Goal: Transaction & Acquisition: Book appointment/travel/reservation

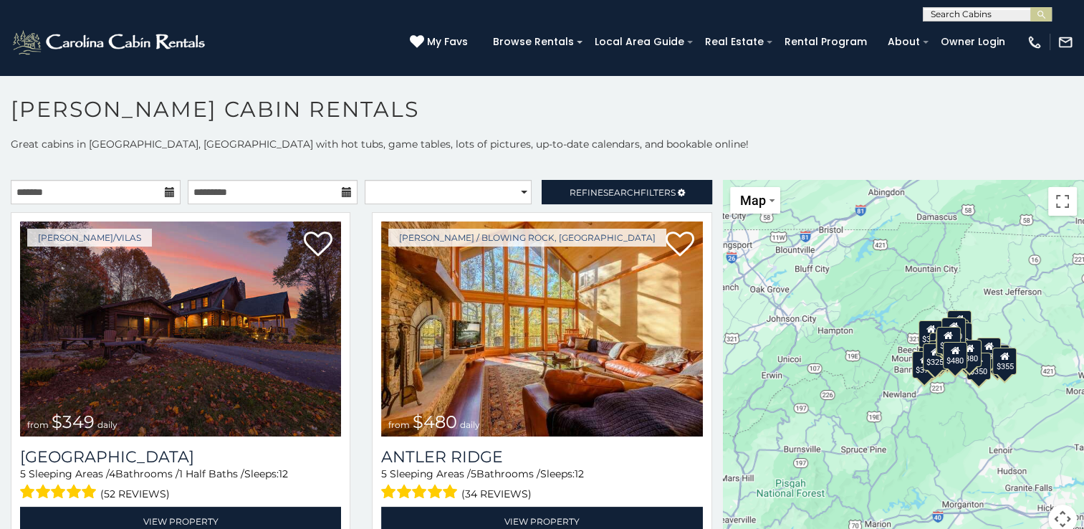
click at [913, 375] on div "$375" at bounding box center [924, 363] width 24 height 27
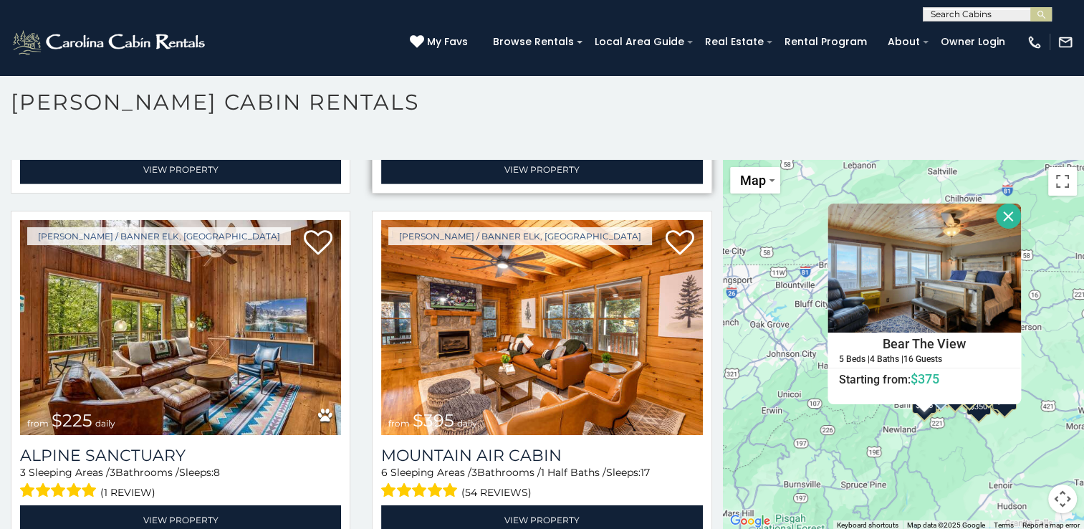
scroll to position [4583, 0]
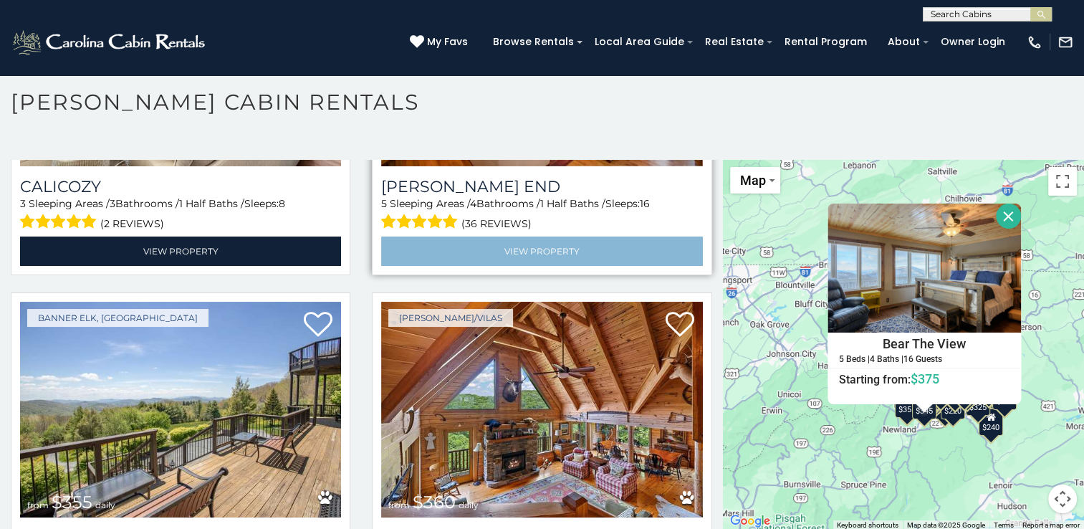
scroll to position [6219, 0]
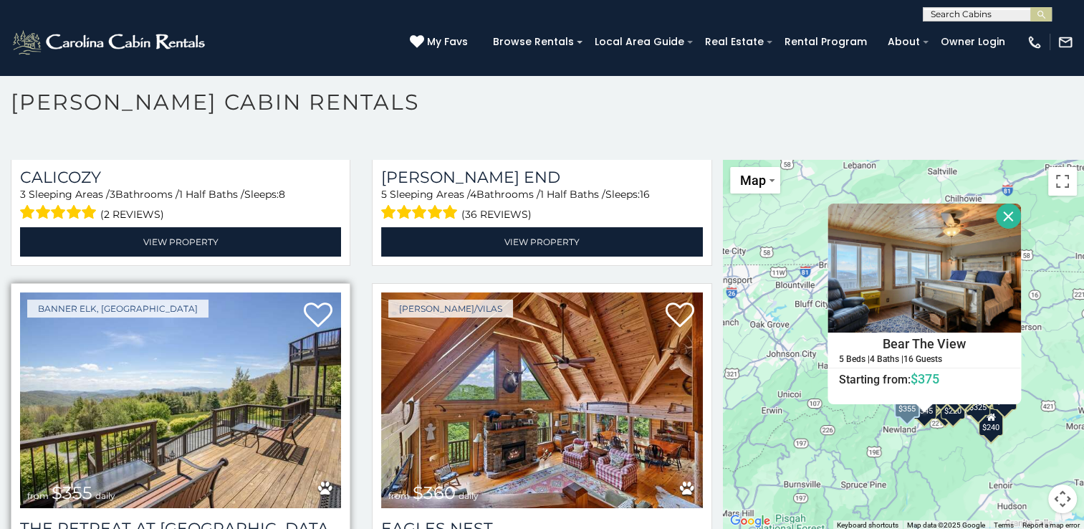
click at [160, 346] on img at bounding box center [180, 399] width 321 height 215
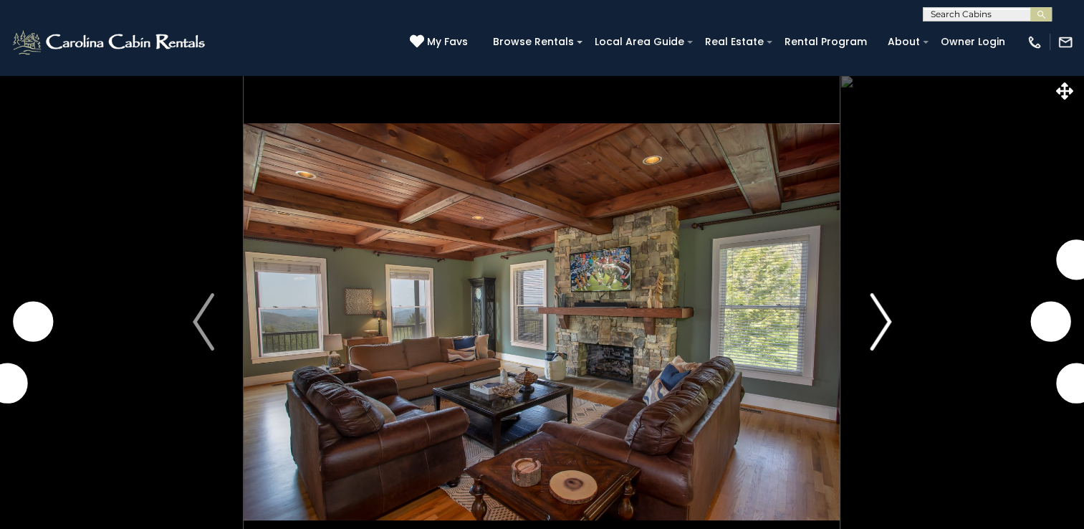
click at [885, 323] on img "Next" at bounding box center [879, 321] width 21 height 57
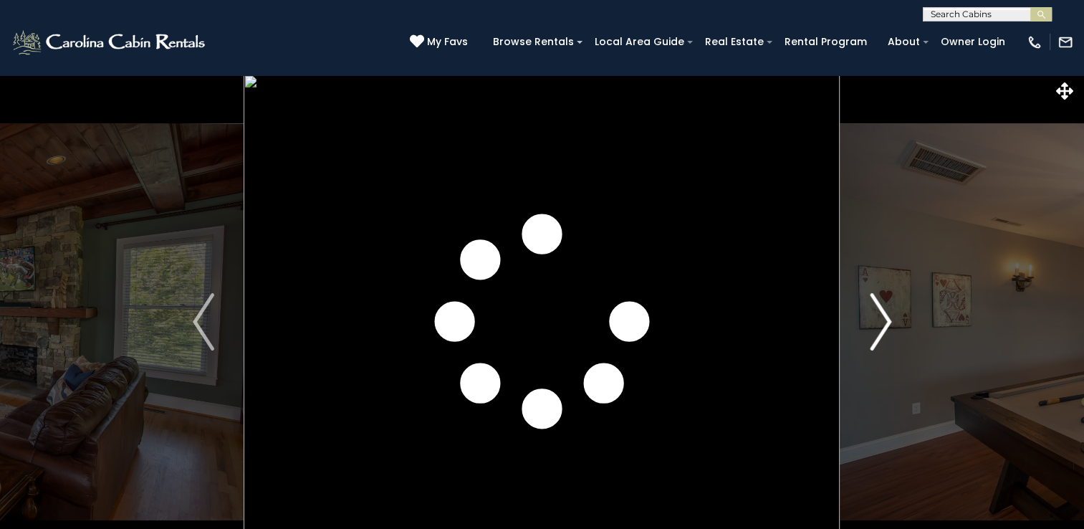
click at [885, 323] on img "Next" at bounding box center [879, 321] width 21 height 57
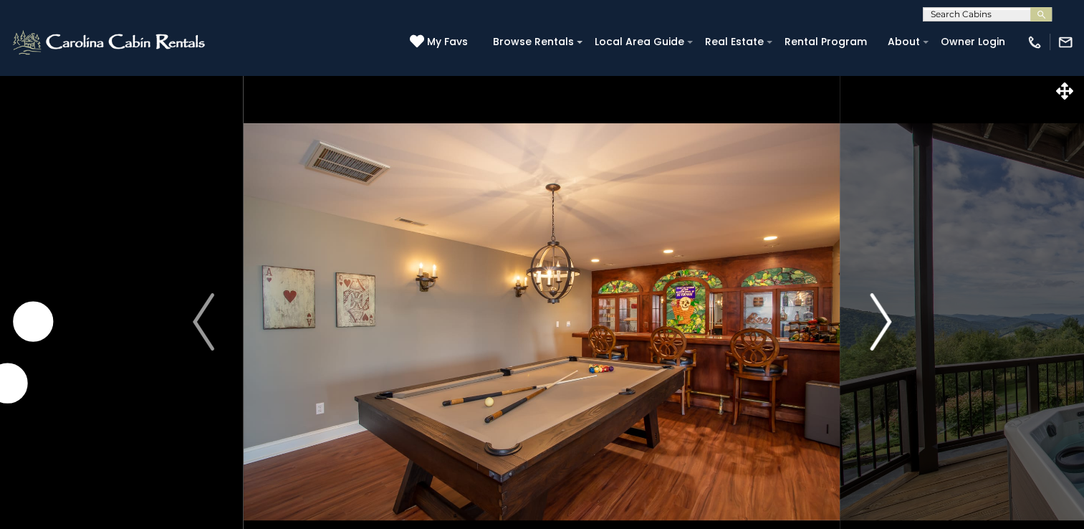
click at [885, 323] on img "Next" at bounding box center [879, 321] width 21 height 57
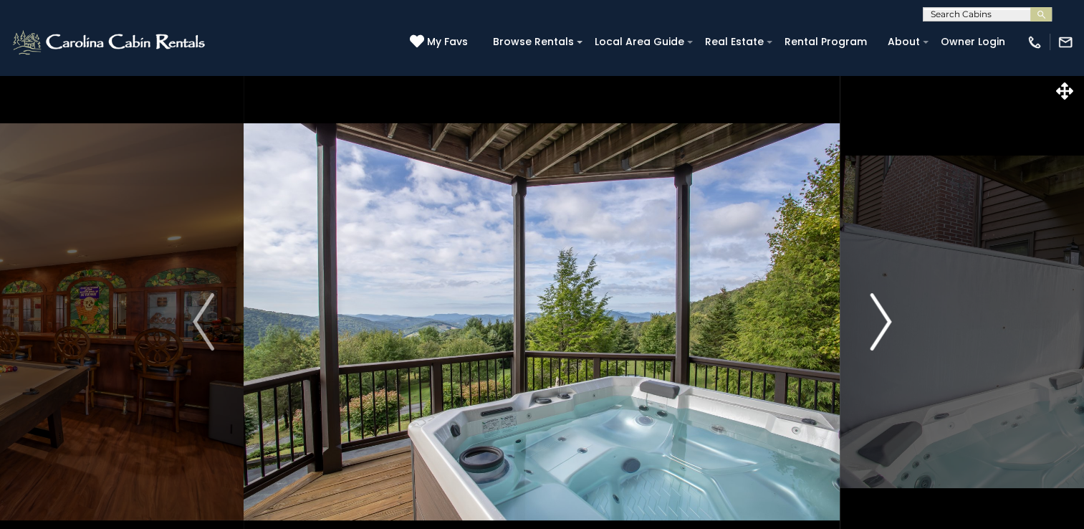
click at [885, 323] on img "Next" at bounding box center [879, 321] width 21 height 57
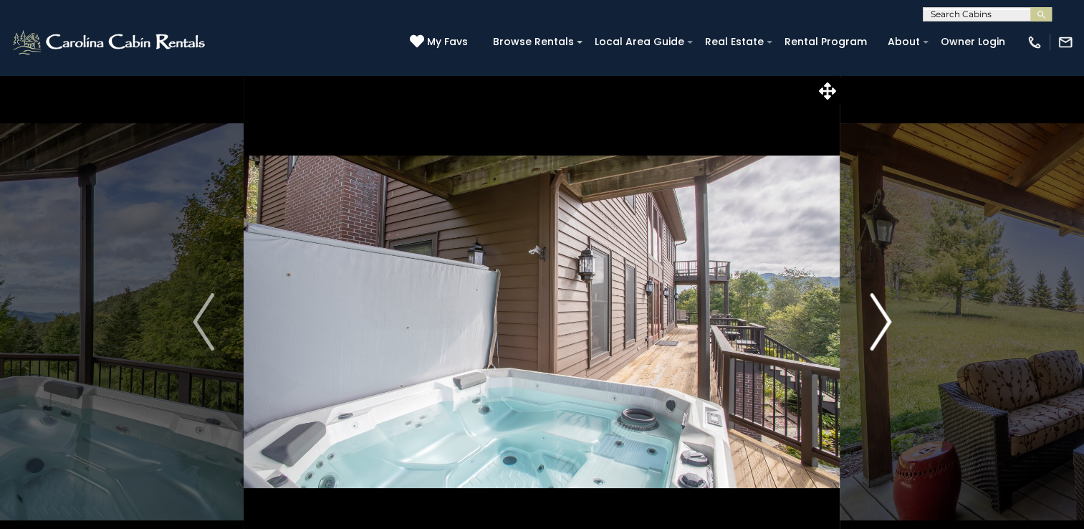
click at [885, 323] on img "Next" at bounding box center [879, 321] width 21 height 57
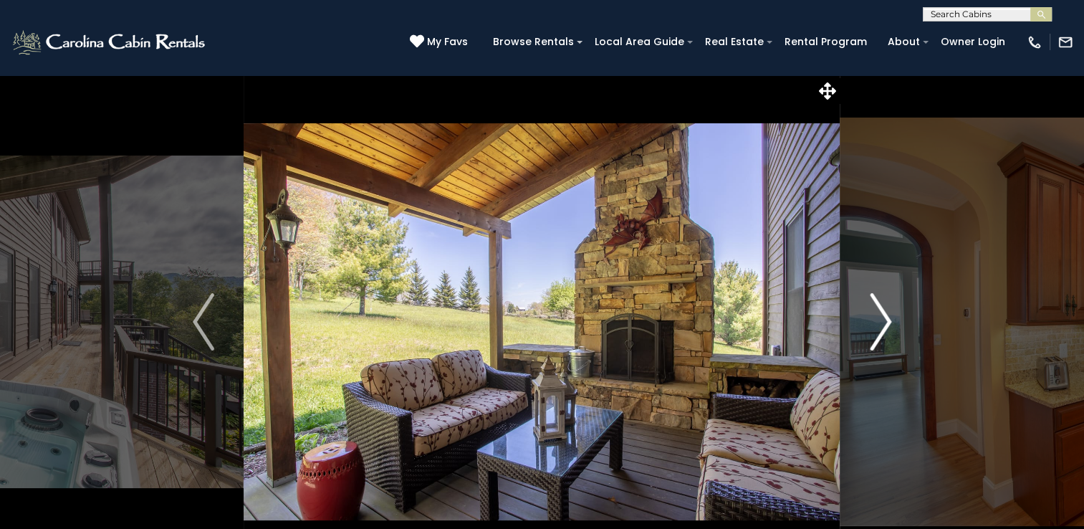
click at [885, 323] on img "Next" at bounding box center [879, 321] width 21 height 57
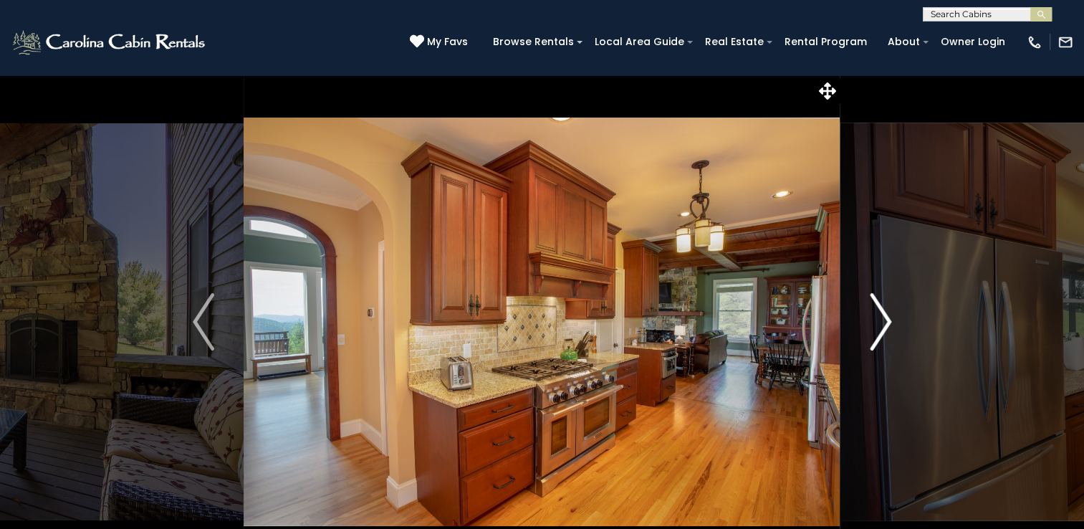
click at [885, 323] on img "Next" at bounding box center [879, 321] width 21 height 57
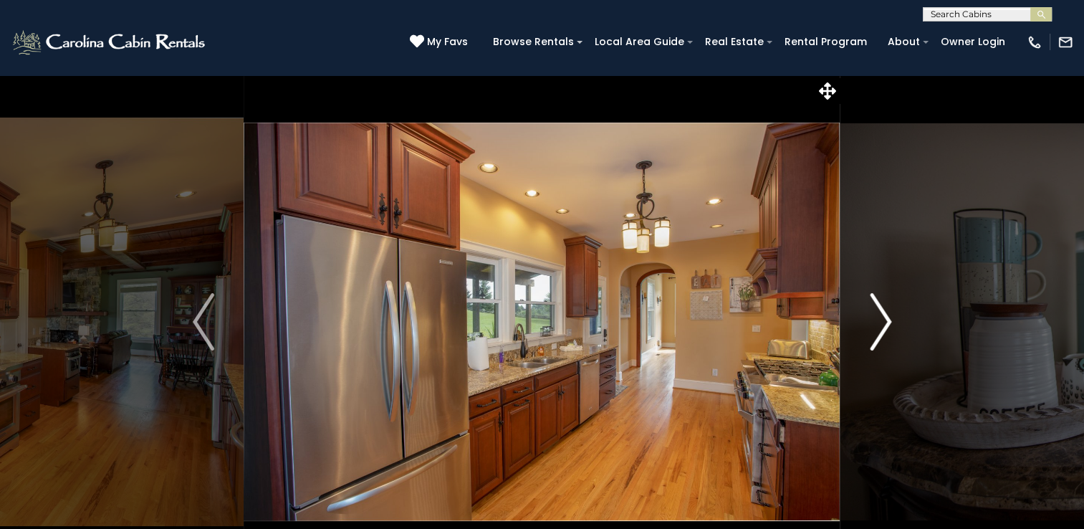
click at [885, 323] on img "Next" at bounding box center [879, 321] width 21 height 57
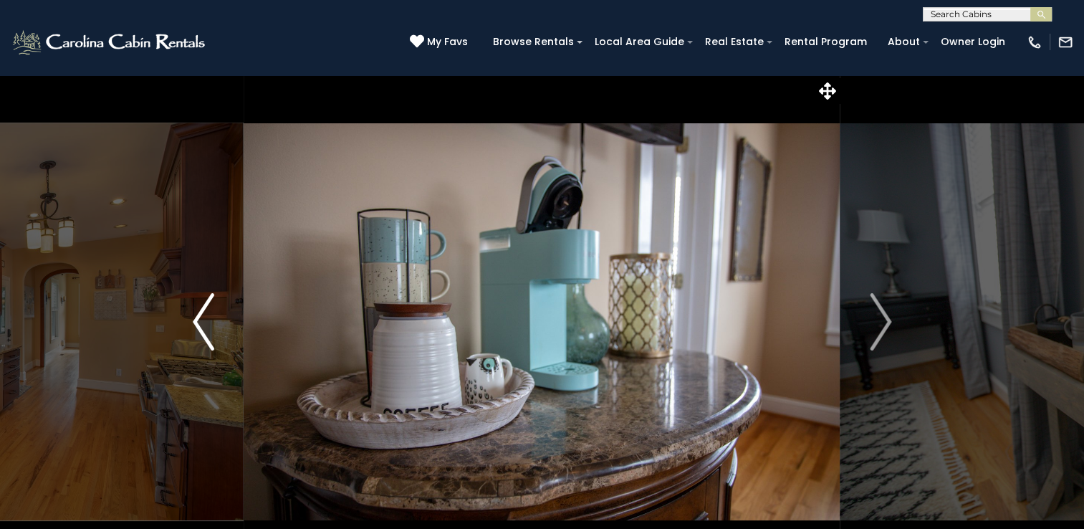
click at [199, 323] on img "Previous" at bounding box center [203, 321] width 21 height 57
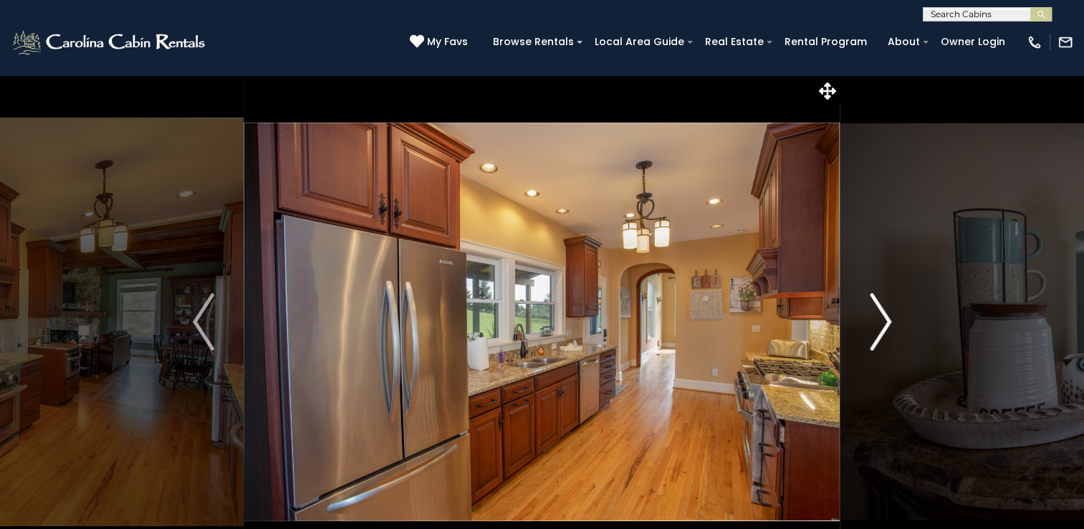
click at [885, 323] on img "Next" at bounding box center [879, 321] width 21 height 57
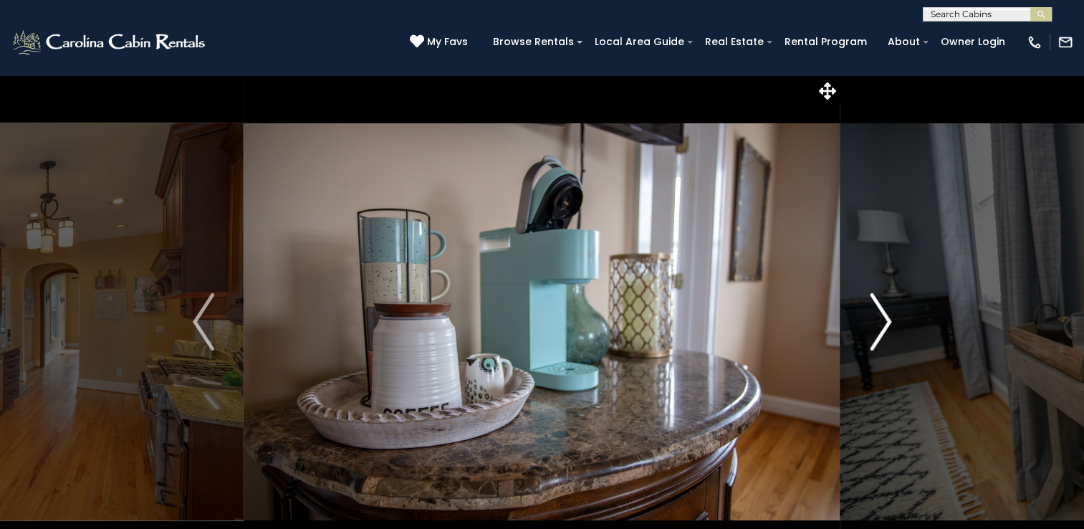
click at [885, 323] on img "Next" at bounding box center [879, 321] width 21 height 57
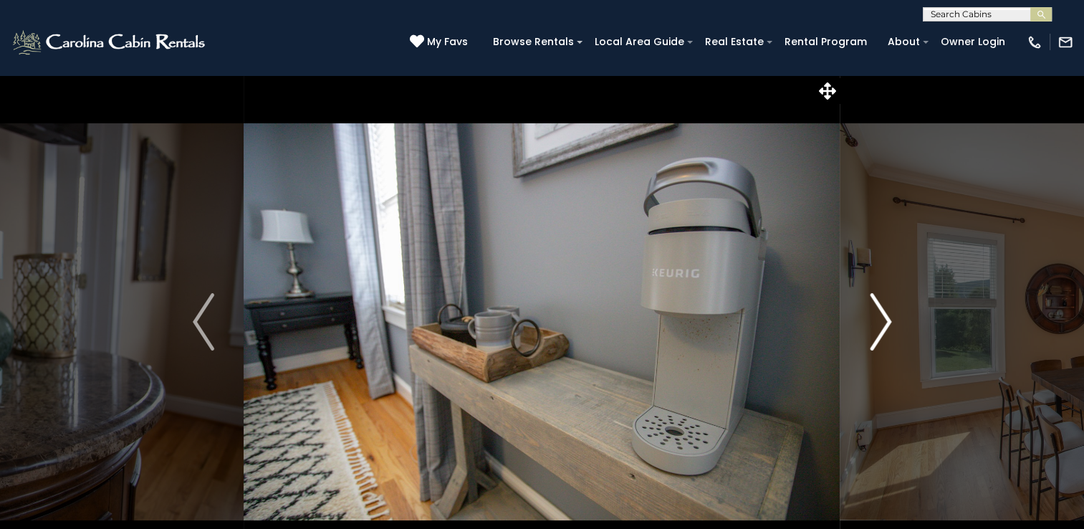
click at [885, 323] on img "Next" at bounding box center [879, 321] width 21 height 57
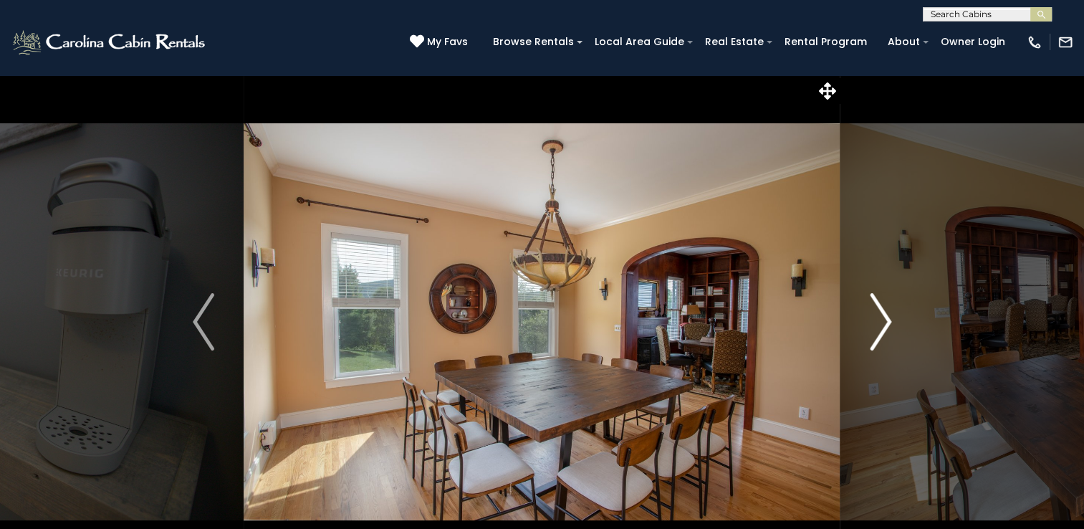
click at [885, 323] on img "Next" at bounding box center [879, 321] width 21 height 57
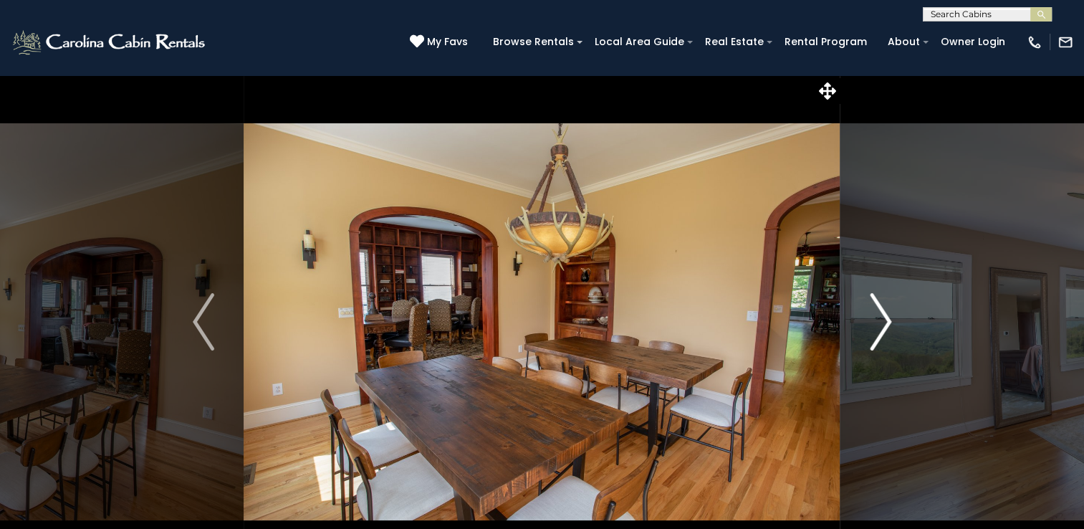
click at [885, 323] on img "Next" at bounding box center [879, 321] width 21 height 57
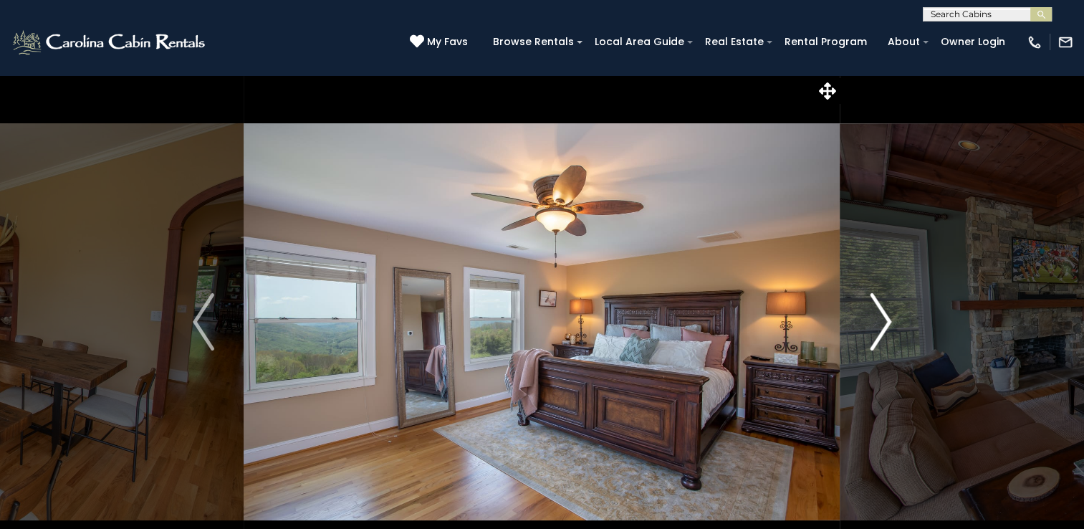
click at [885, 323] on img "Next" at bounding box center [879, 321] width 21 height 57
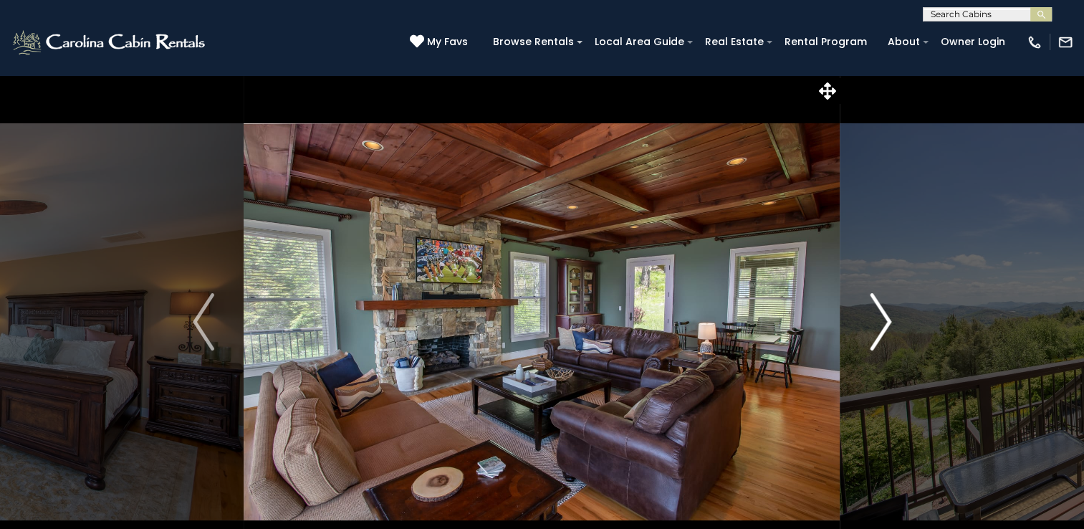
click at [885, 323] on img "Next" at bounding box center [879, 321] width 21 height 57
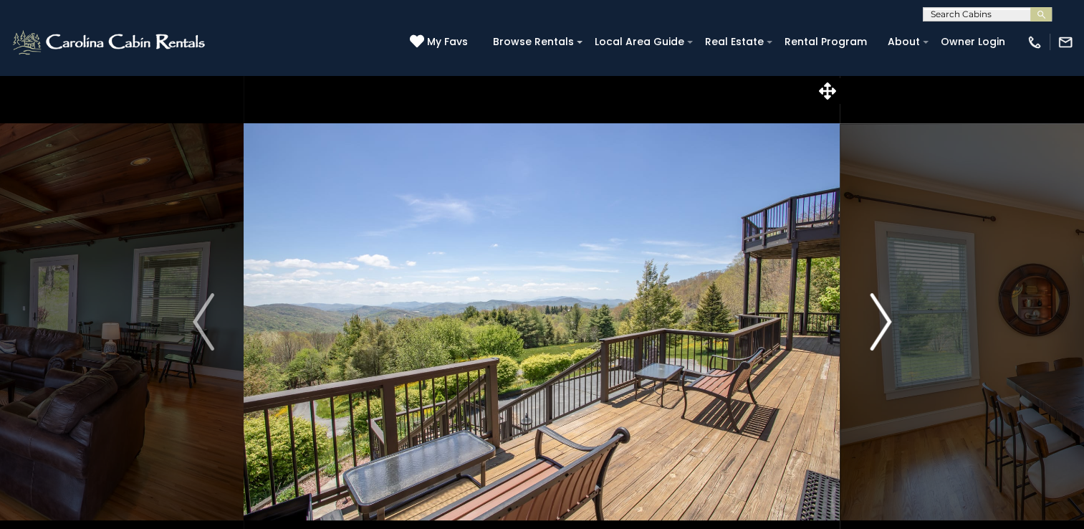
click at [885, 323] on img "Next" at bounding box center [879, 321] width 21 height 57
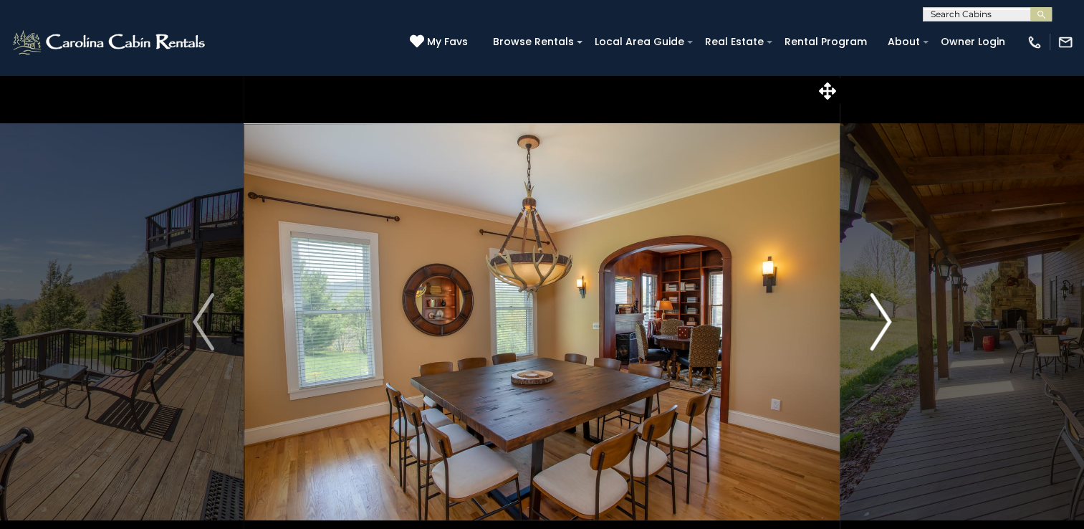
click at [885, 323] on img "Next" at bounding box center [879, 321] width 21 height 57
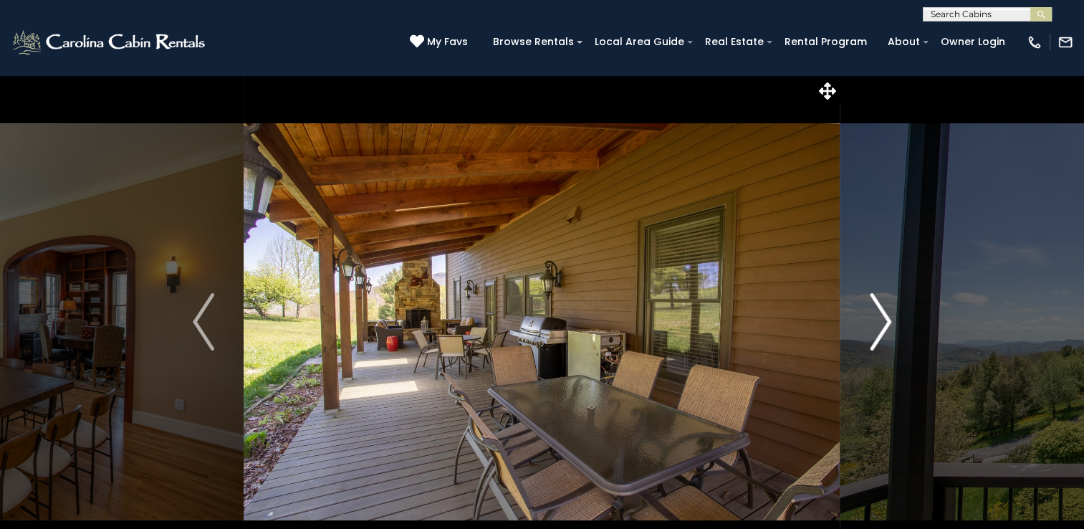
click at [885, 323] on img "Next" at bounding box center [879, 321] width 21 height 57
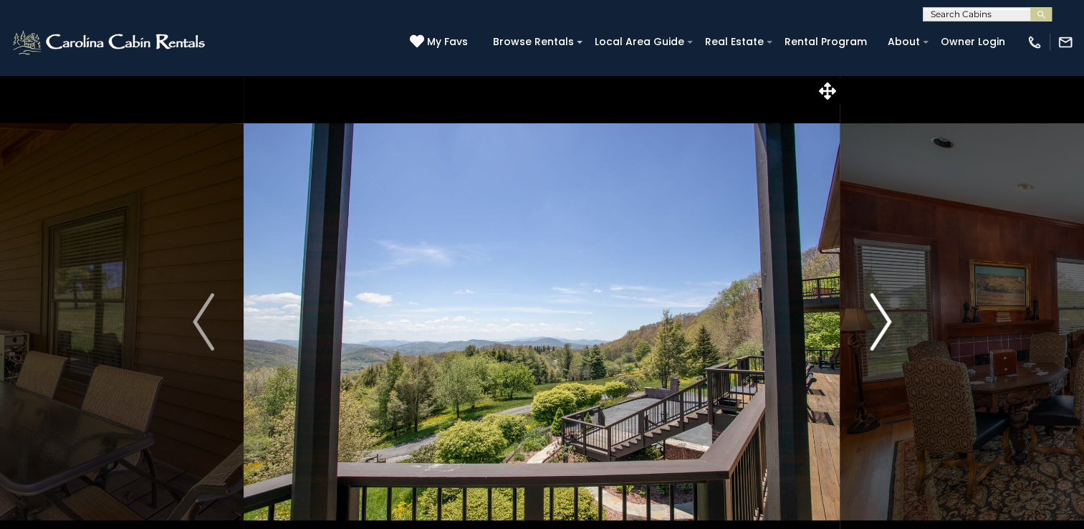
click at [885, 323] on img "Next" at bounding box center [879, 321] width 21 height 57
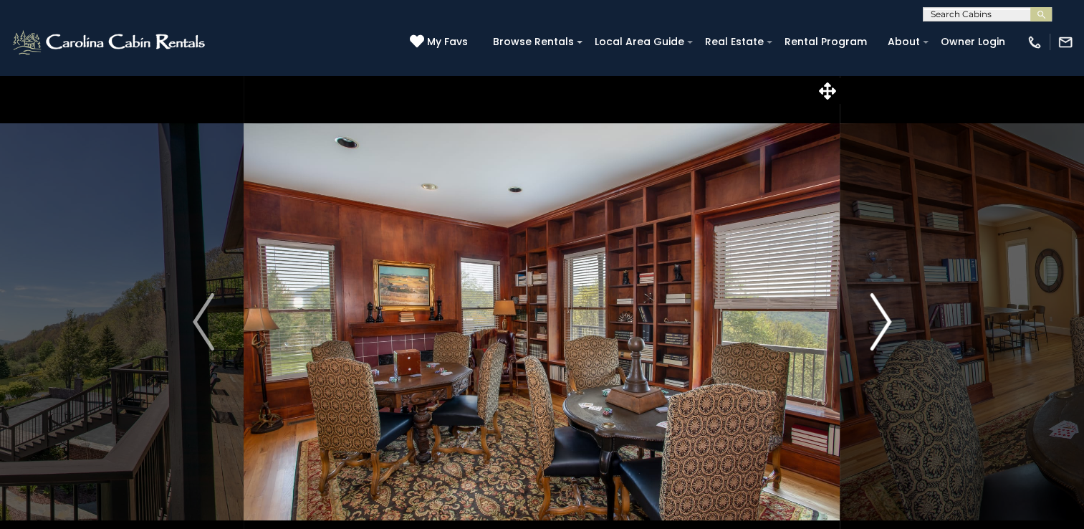
click at [885, 323] on img "Next" at bounding box center [879, 321] width 21 height 57
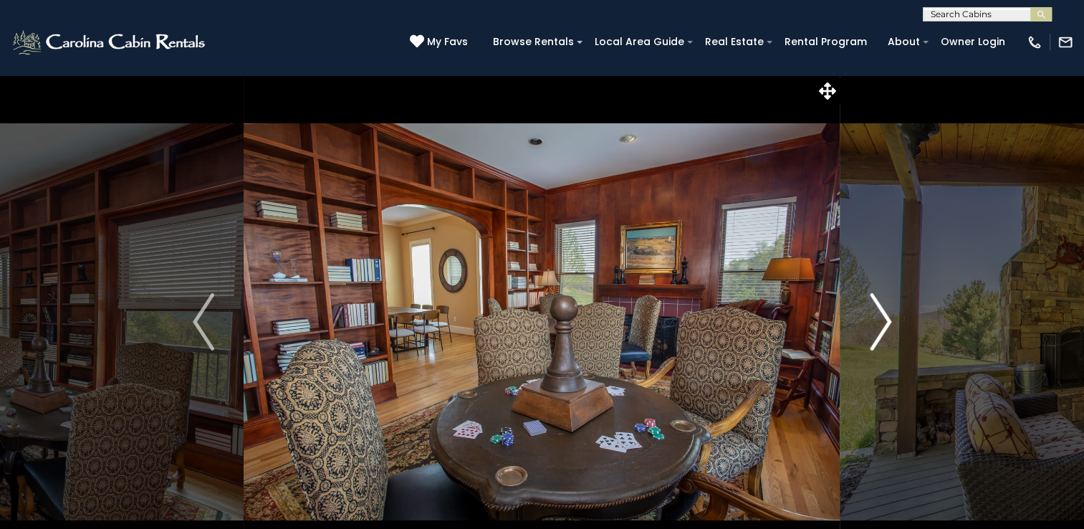
click at [885, 323] on img "Next" at bounding box center [879, 321] width 21 height 57
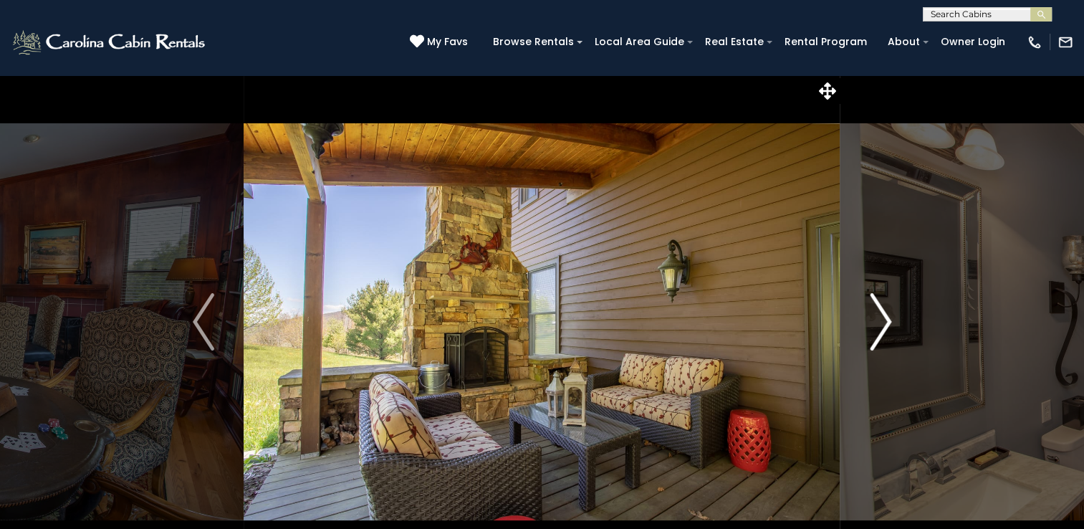
click at [885, 323] on img "Next" at bounding box center [879, 321] width 21 height 57
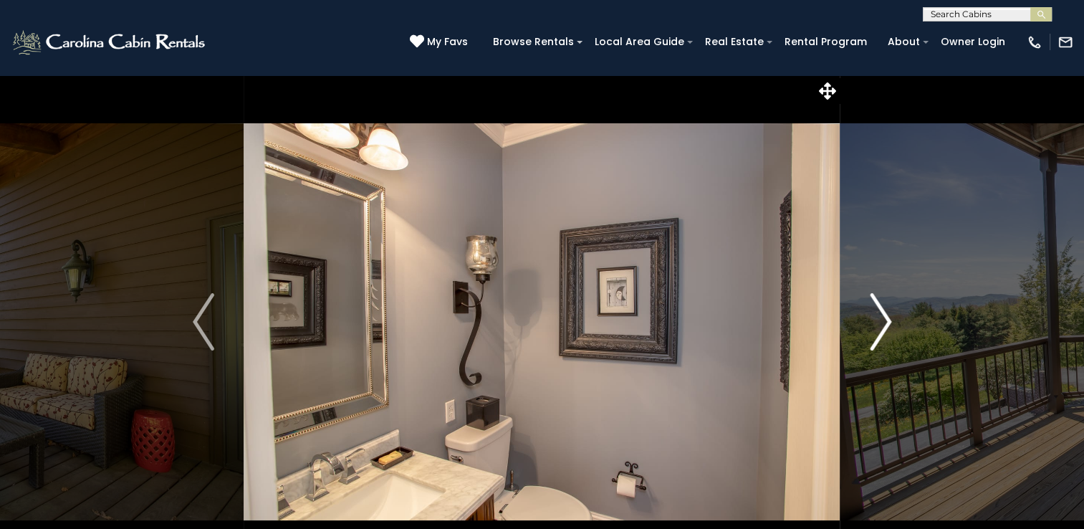
click at [885, 323] on img "Next" at bounding box center [879, 321] width 21 height 57
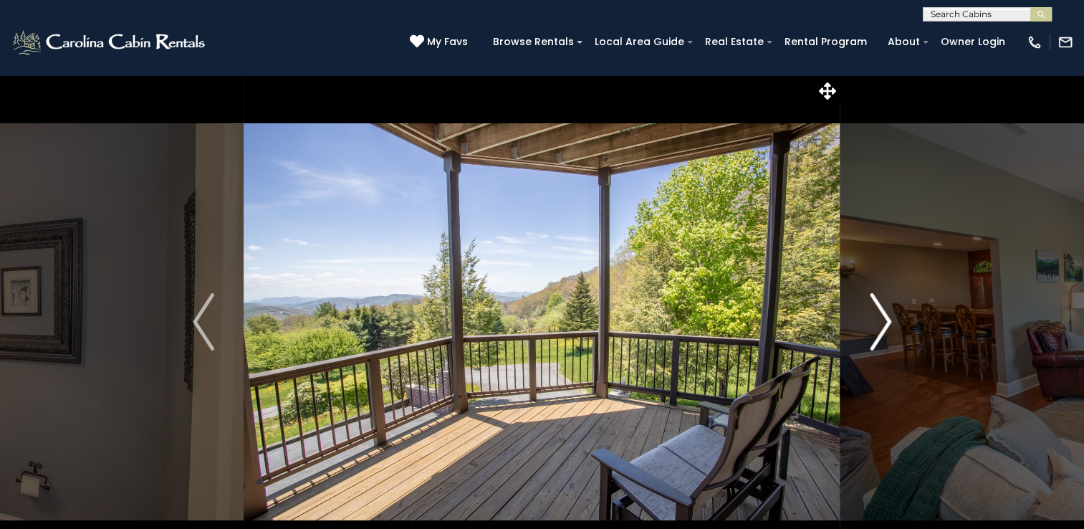
click at [885, 323] on img "Next" at bounding box center [879, 321] width 21 height 57
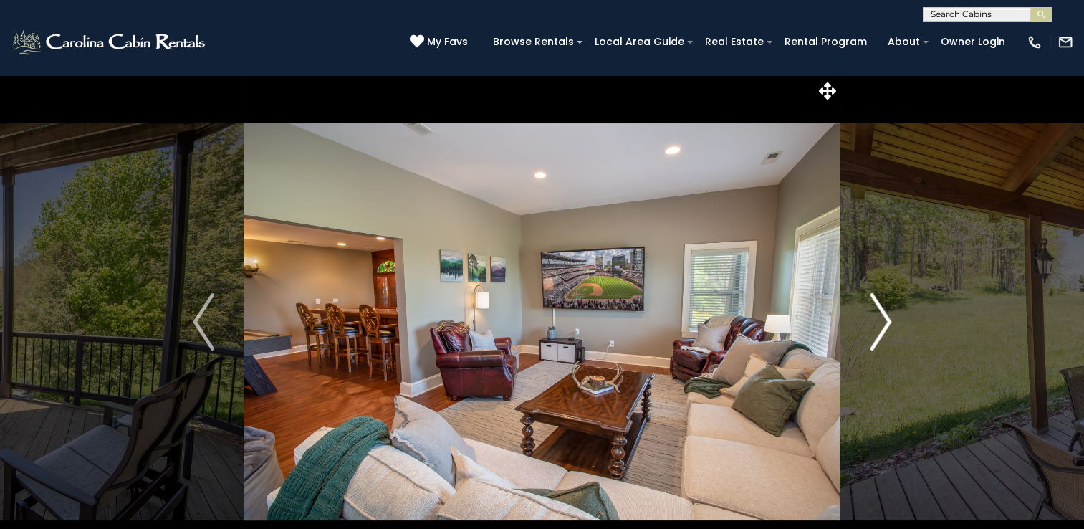
click at [885, 323] on img "Next" at bounding box center [879, 321] width 21 height 57
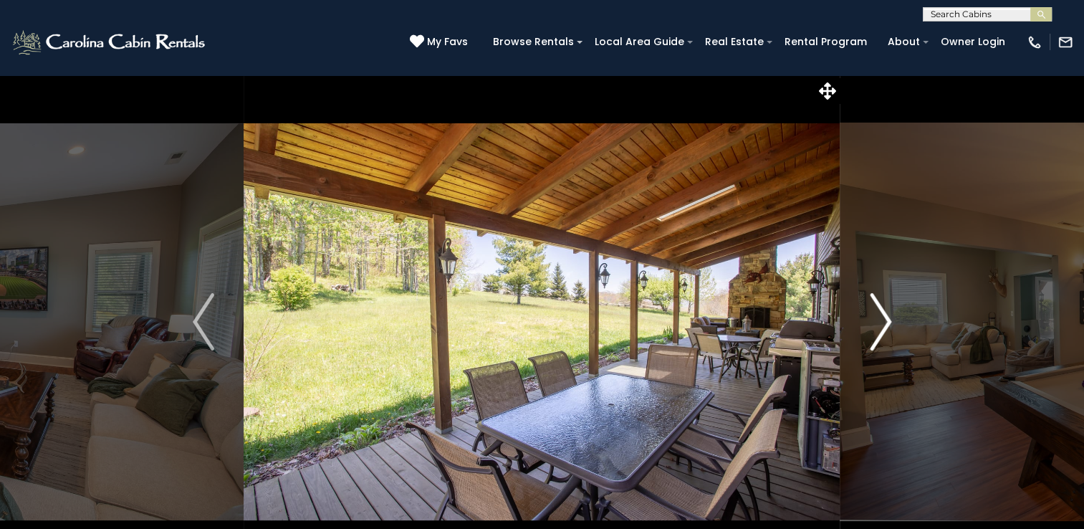
click at [885, 323] on img "Next" at bounding box center [879, 321] width 21 height 57
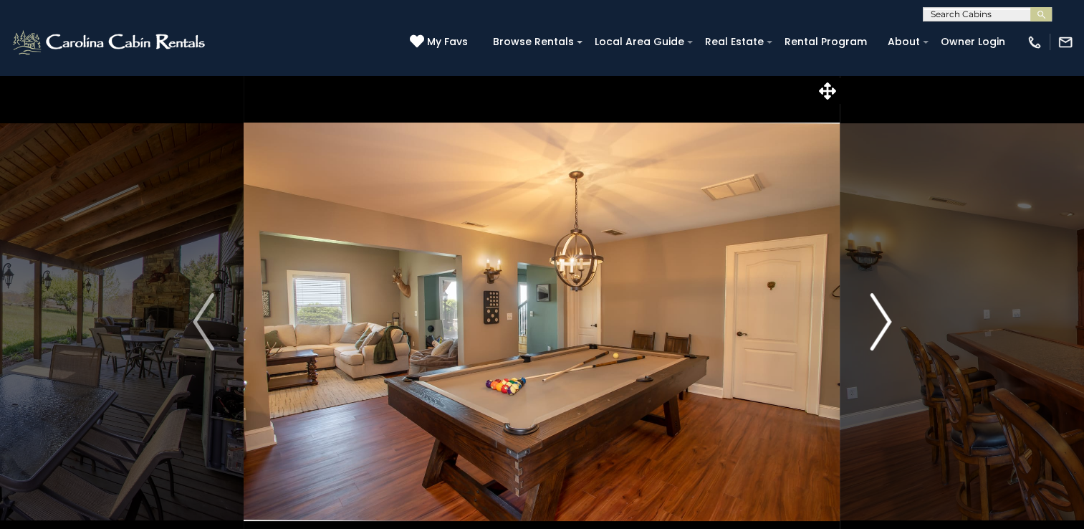
click at [885, 323] on img "Next" at bounding box center [879, 321] width 21 height 57
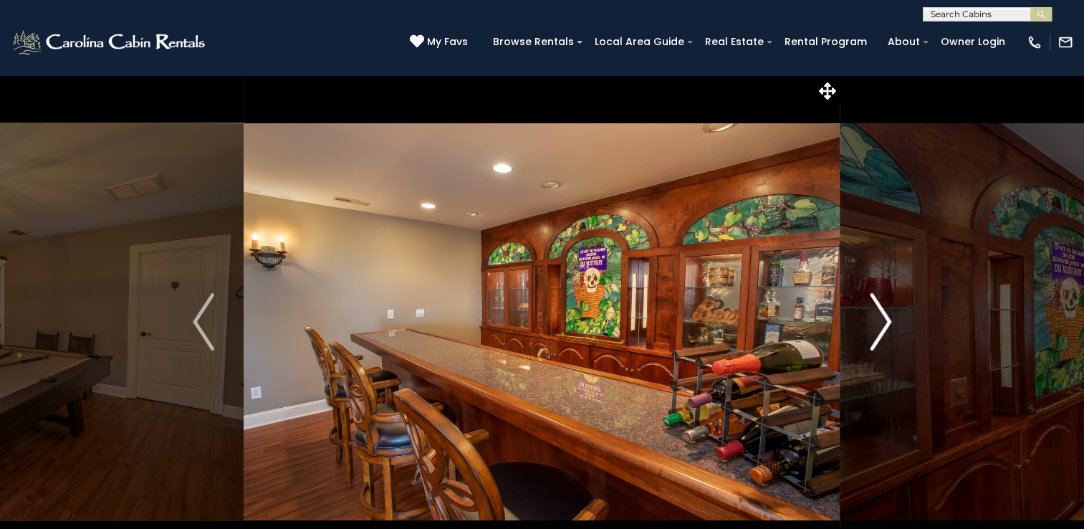
click at [885, 323] on img "Next" at bounding box center [879, 321] width 21 height 57
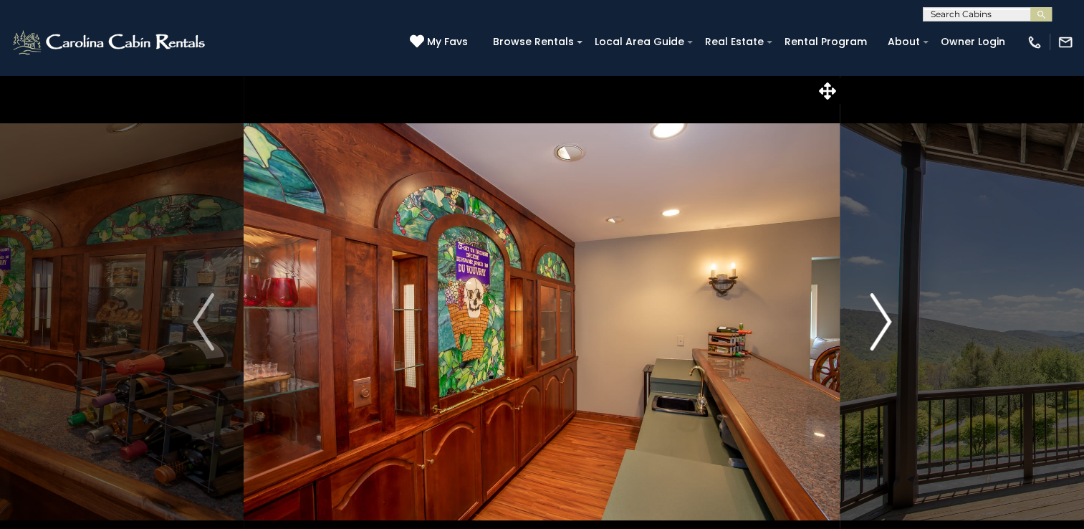
click at [885, 323] on img "Next" at bounding box center [879, 321] width 21 height 57
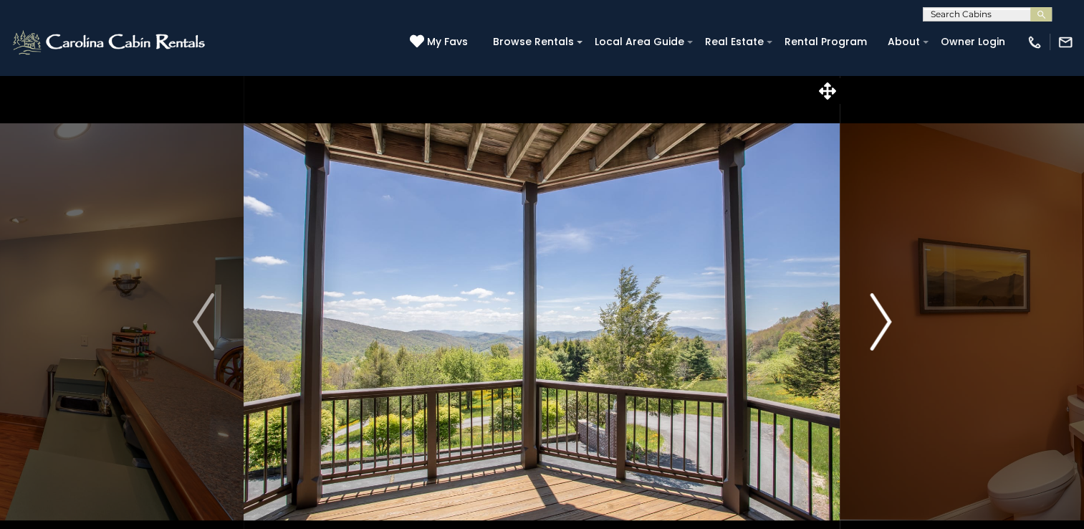
click at [885, 323] on img "Next" at bounding box center [879, 321] width 21 height 57
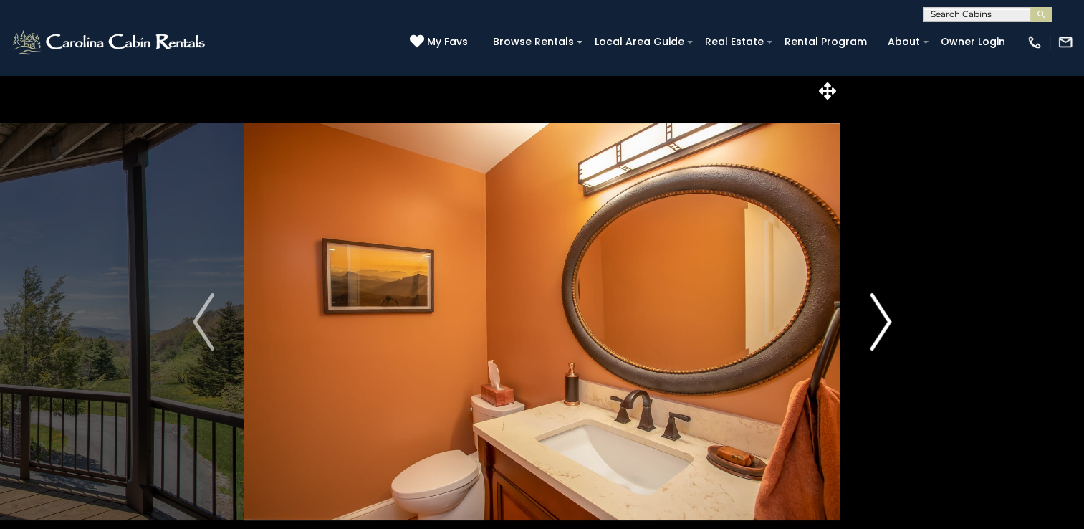
click at [885, 323] on img "Next" at bounding box center [879, 321] width 21 height 57
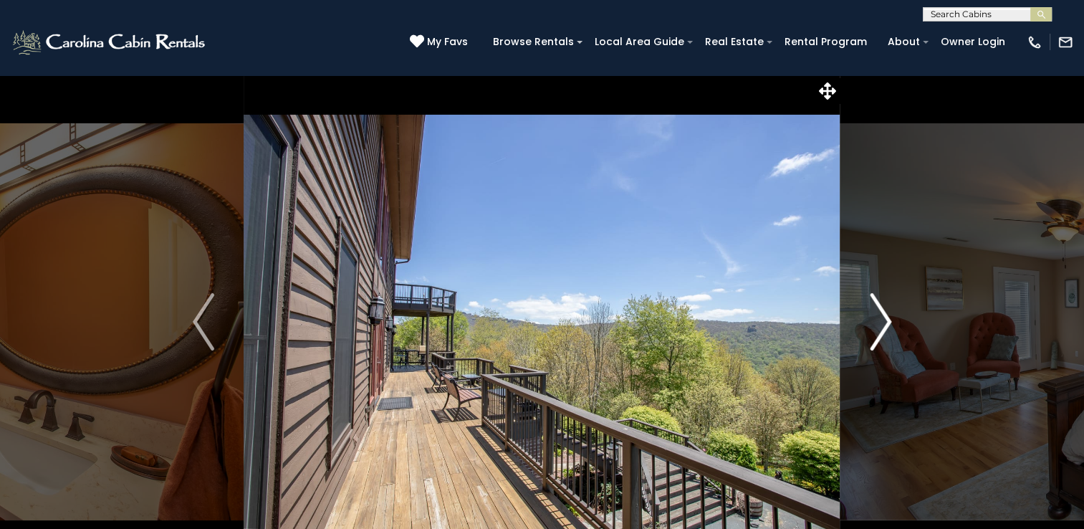
click at [885, 323] on img "Next" at bounding box center [879, 321] width 21 height 57
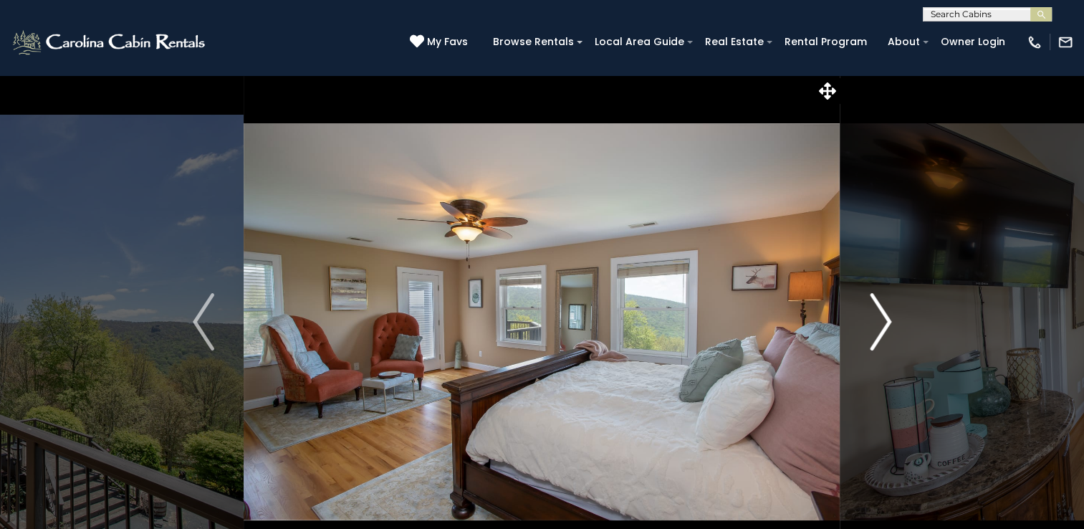
click at [885, 323] on img "Next" at bounding box center [879, 321] width 21 height 57
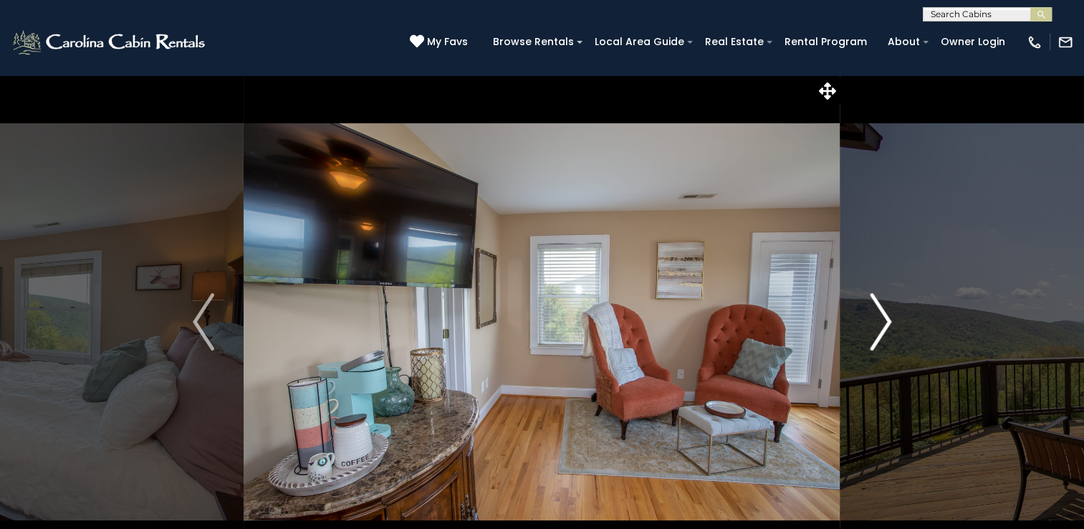
click at [885, 323] on img "Next" at bounding box center [879, 321] width 21 height 57
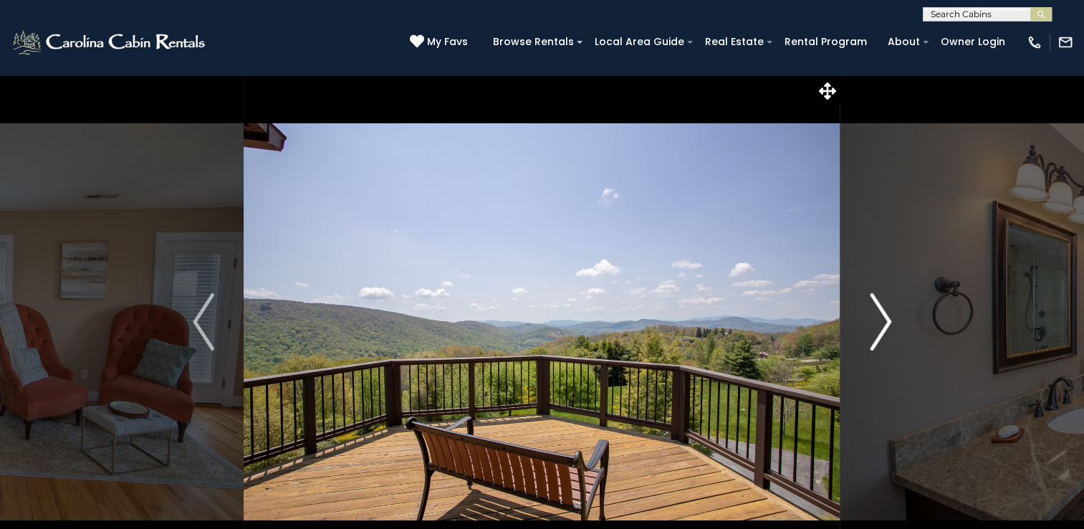
click at [885, 323] on img "Next" at bounding box center [879, 321] width 21 height 57
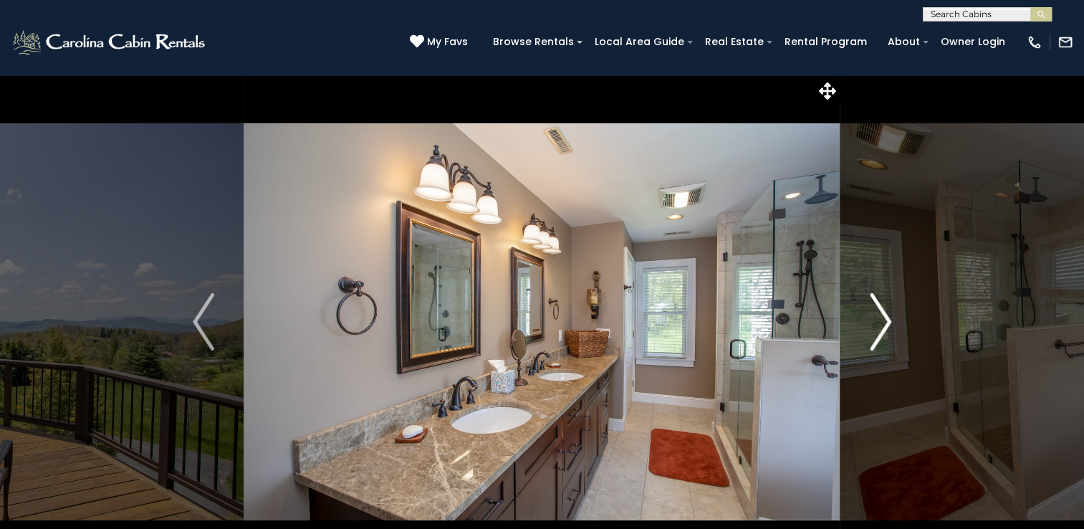
click at [885, 323] on img "Next" at bounding box center [879, 321] width 21 height 57
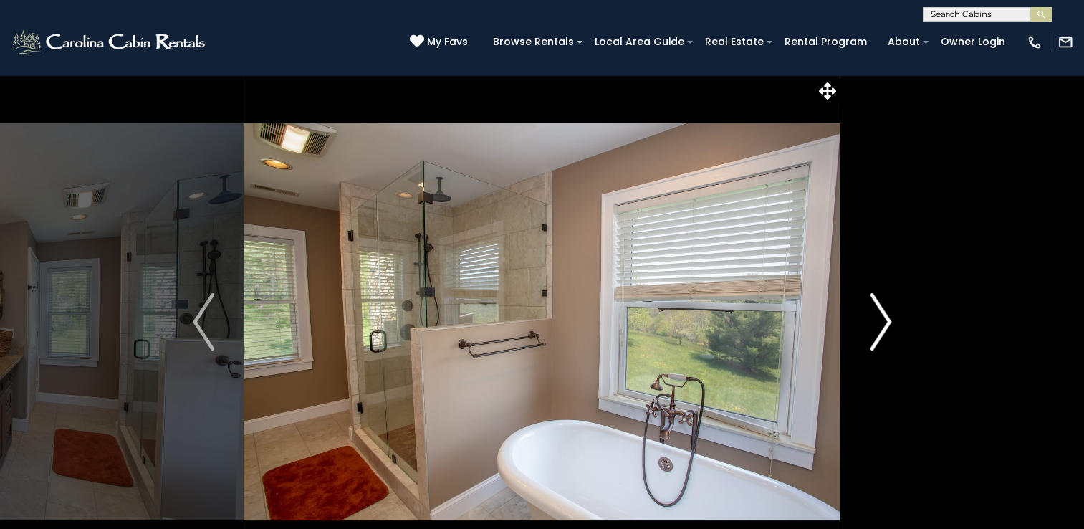
click at [885, 323] on img "Next" at bounding box center [879, 321] width 21 height 57
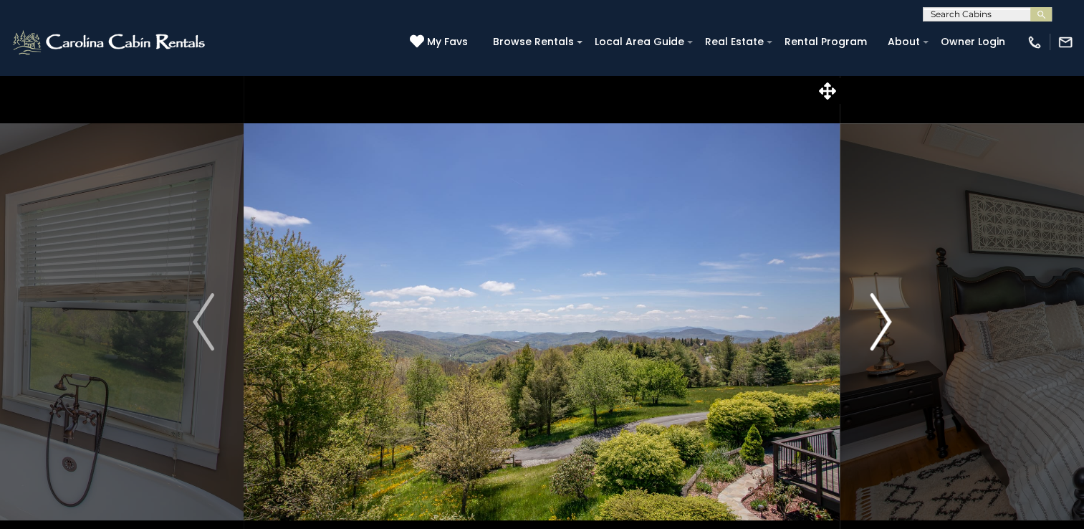
click at [885, 323] on img "Next" at bounding box center [879, 321] width 21 height 57
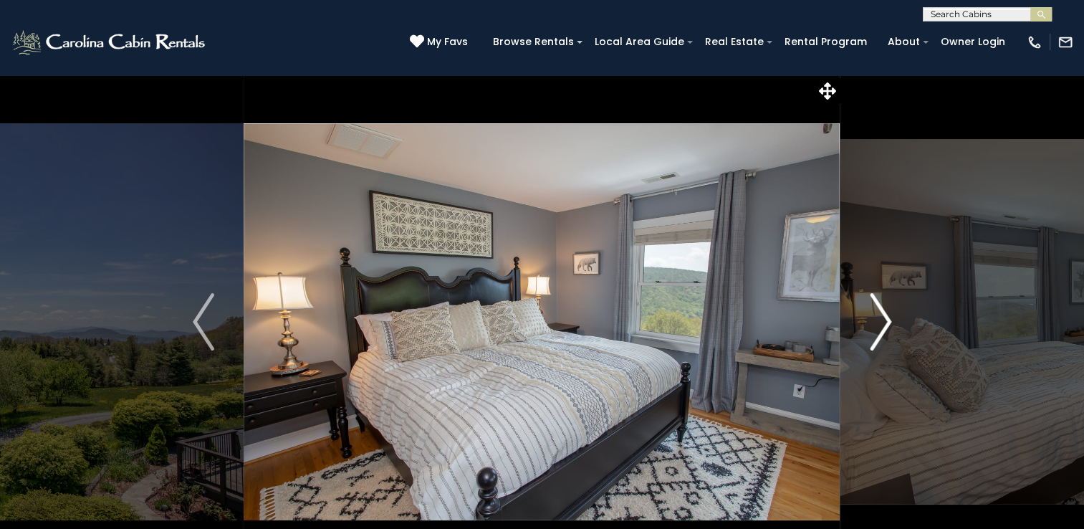
click at [885, 323] on img "Next" at bounding box center [879, 321] width 21 height 57
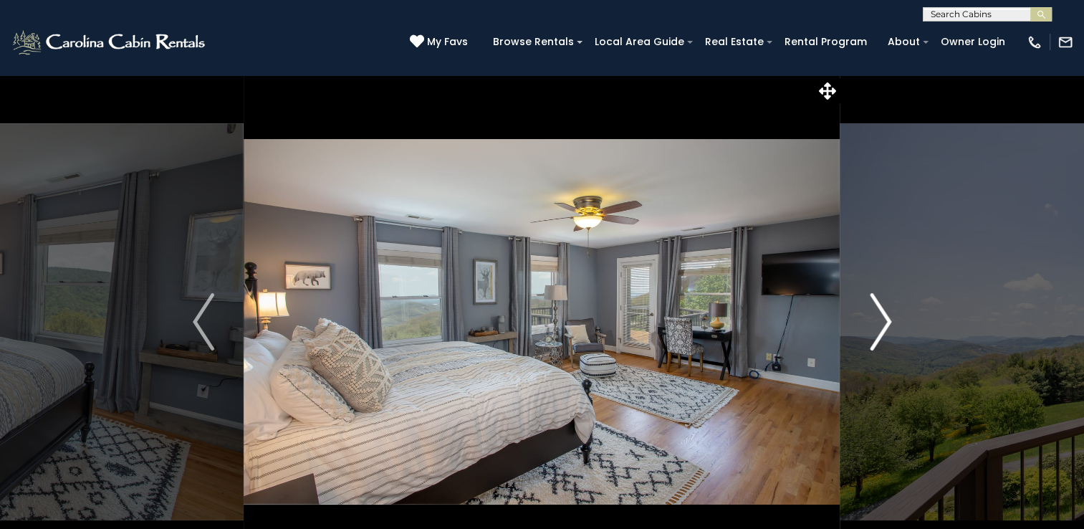
click at [885, 323] on img "Next" at bounding box center [879, 321] width 21 height 57
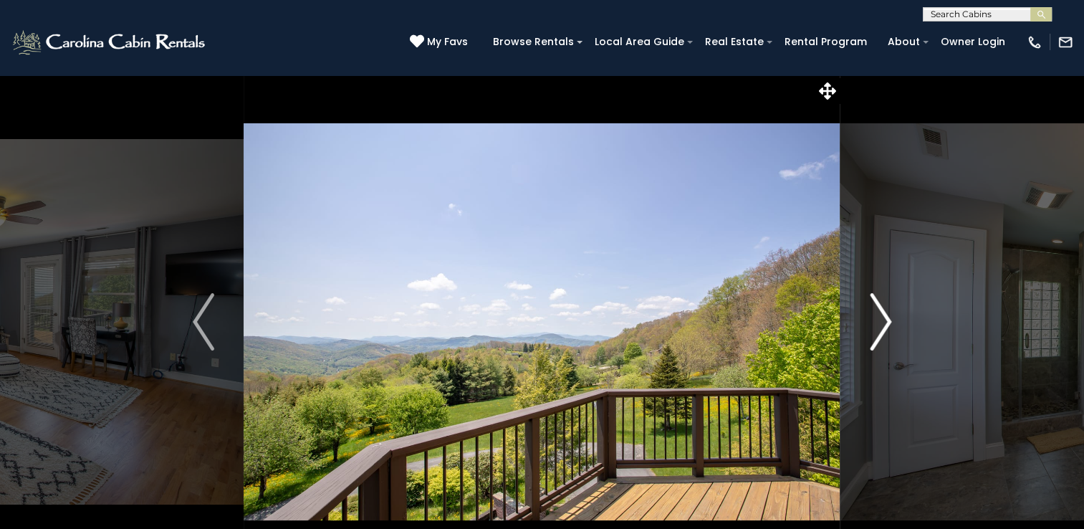
click at [885, 323] on img "Next" at bounding box center [879, 321] width 21 height 57
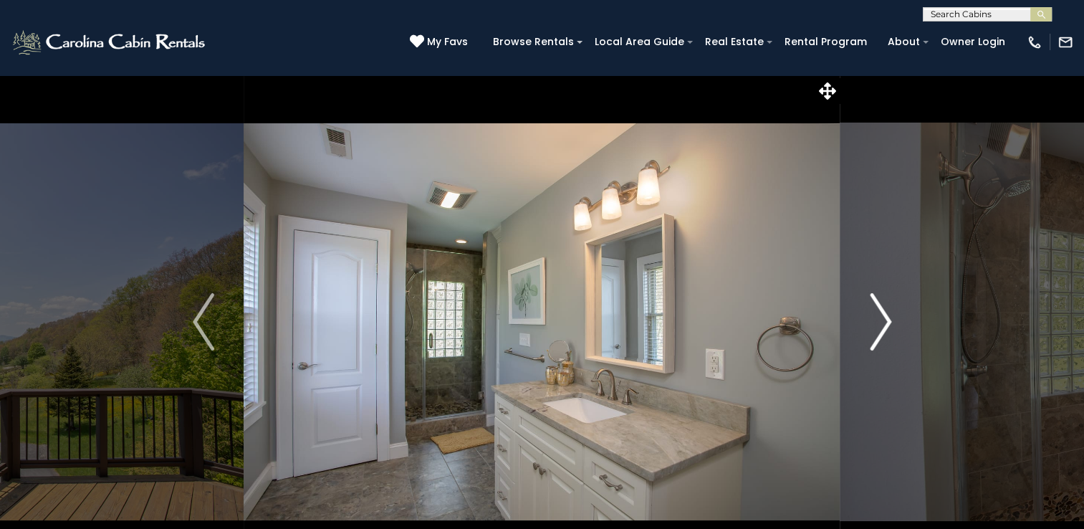
click at [885, 323] on img "Next" at bounding box center [879, 321] width 21 height 57
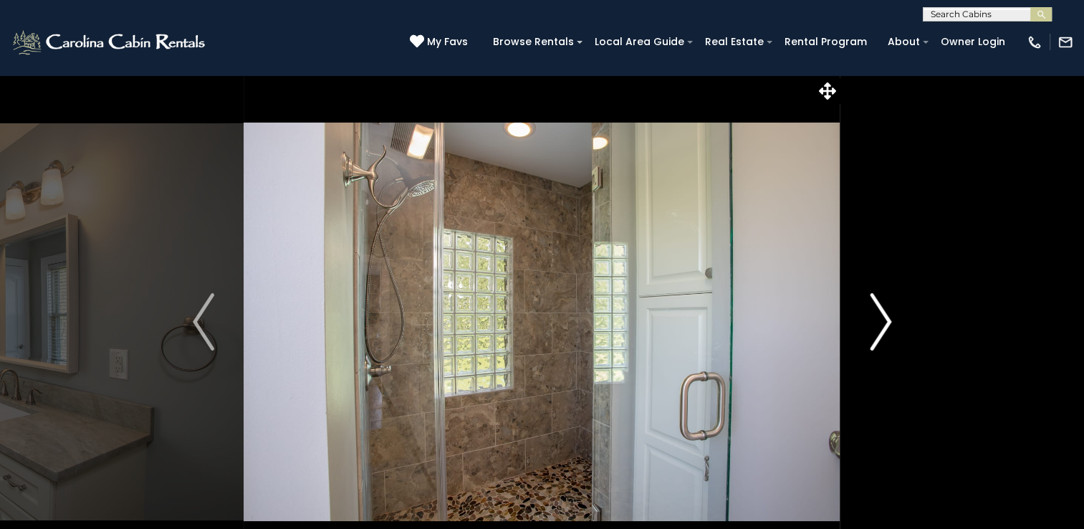
click at [885, 323] on img "Next" at bounding box center [879, 321] width 21 height 57
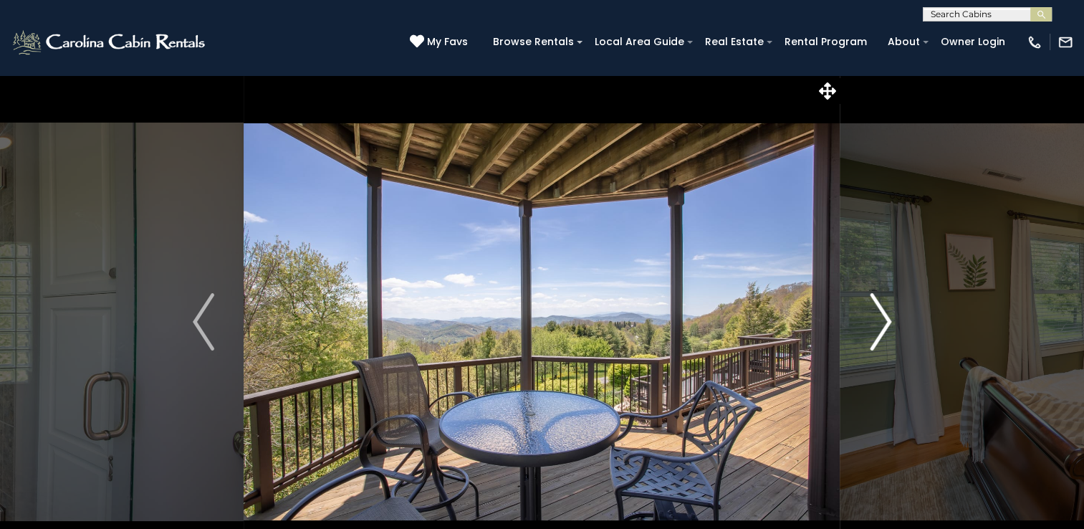
click at [885, 323] on img "Next" at bounding box center [879, 321] width 21 height 57
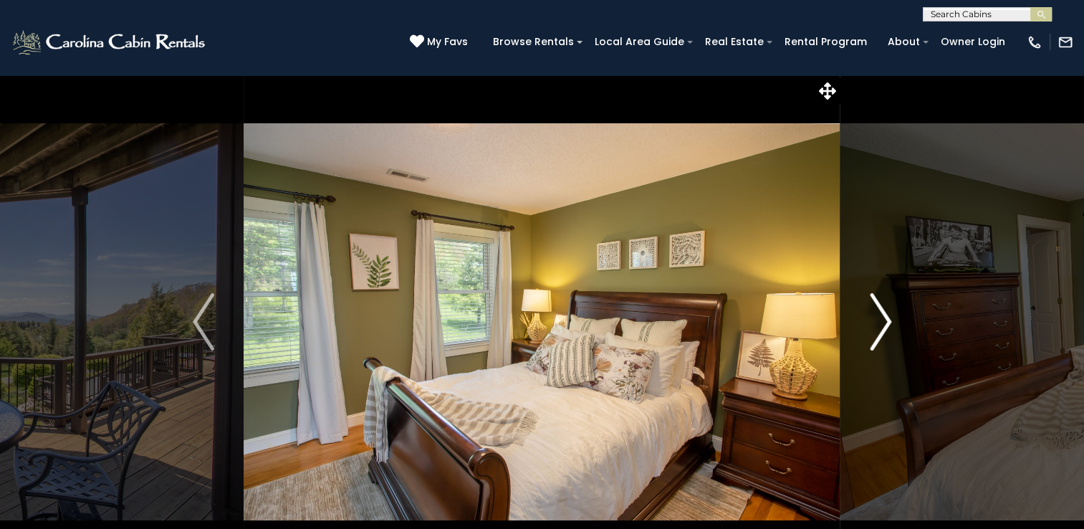
click at [885, 323] on img "Next" at bounding box center [879, 321] width 21 height 57
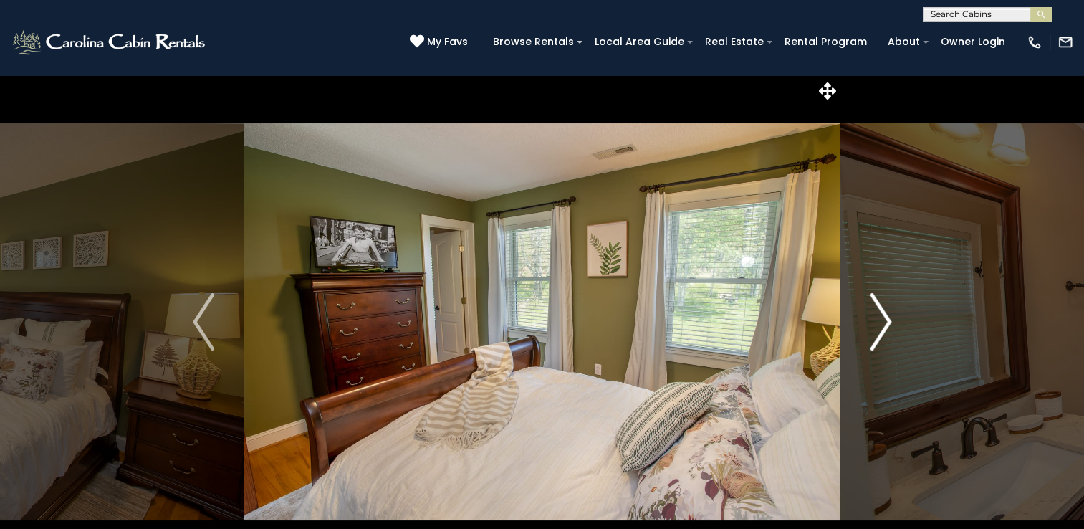
click at [885, 323] on img "Next" at bounding box center [879, 321] width 21 height 57
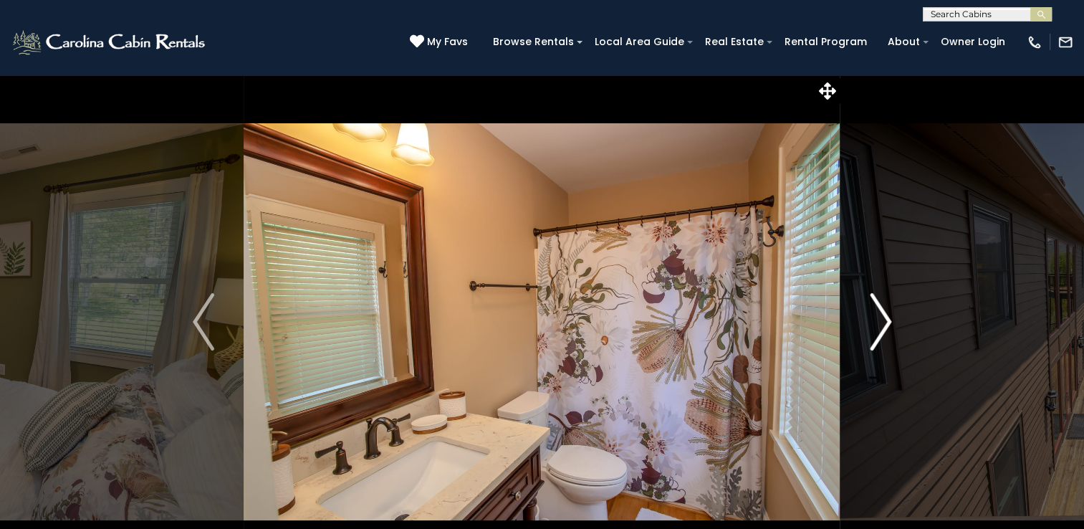
click at [885, 323] on img "Next" at bounding box center [879, 321] width 21 height 57
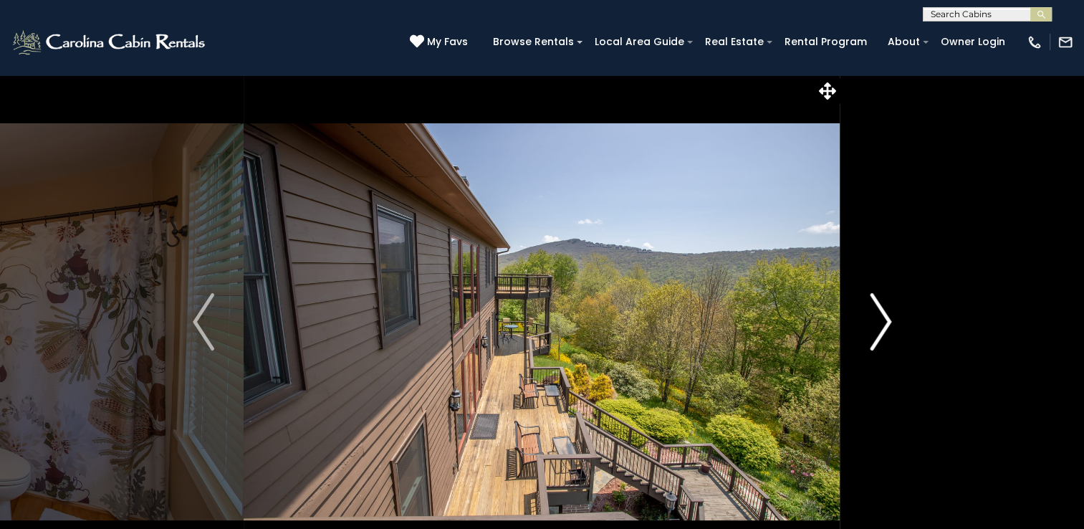
click at [885, 323] on img "Next" at bounding box center [879, 321] width 21 height 57
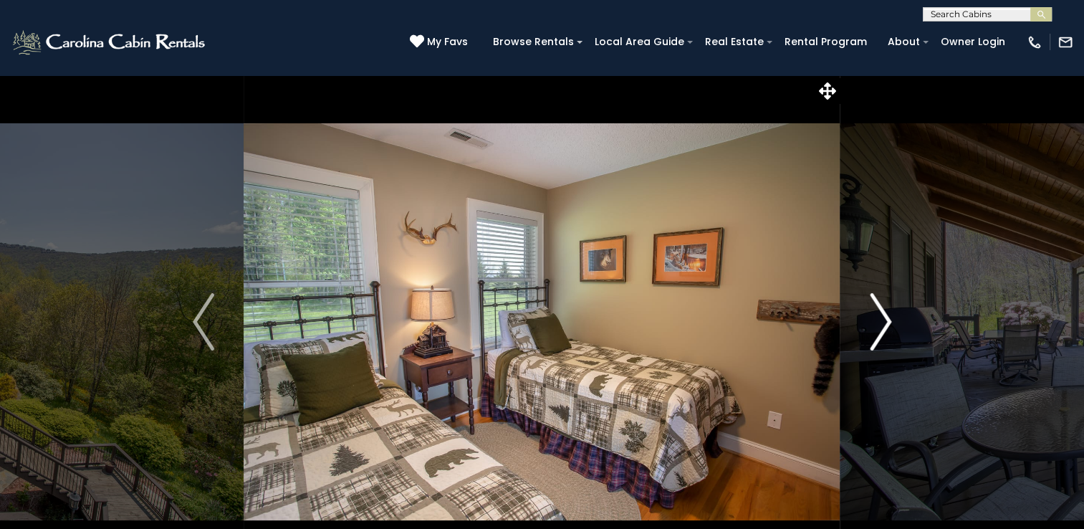
click at [885, 323] on img "Next" at bounding box center [879, 321] width 21 height 57
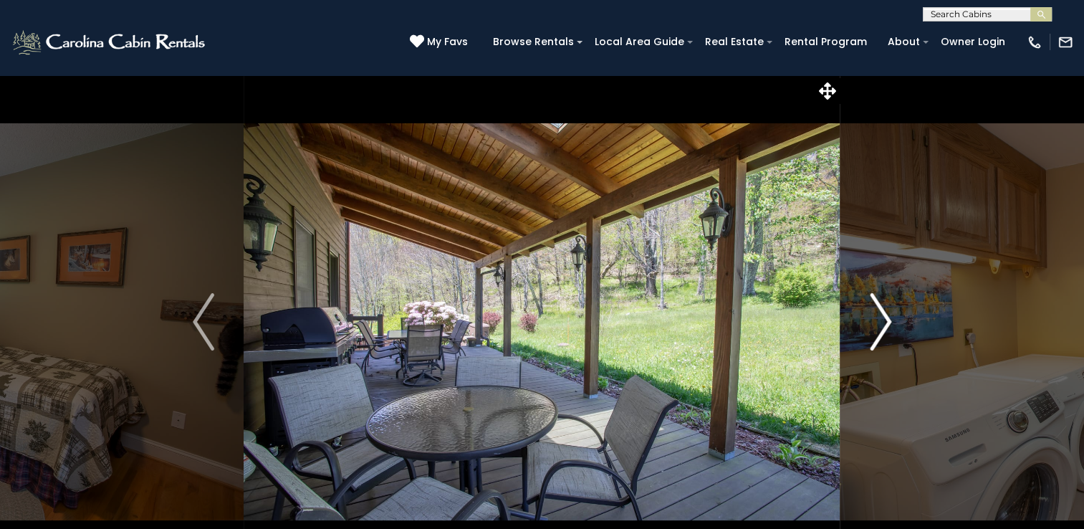
click at [885, 323] on img "Next" at bounding box center [879, 321] width 21 height 57
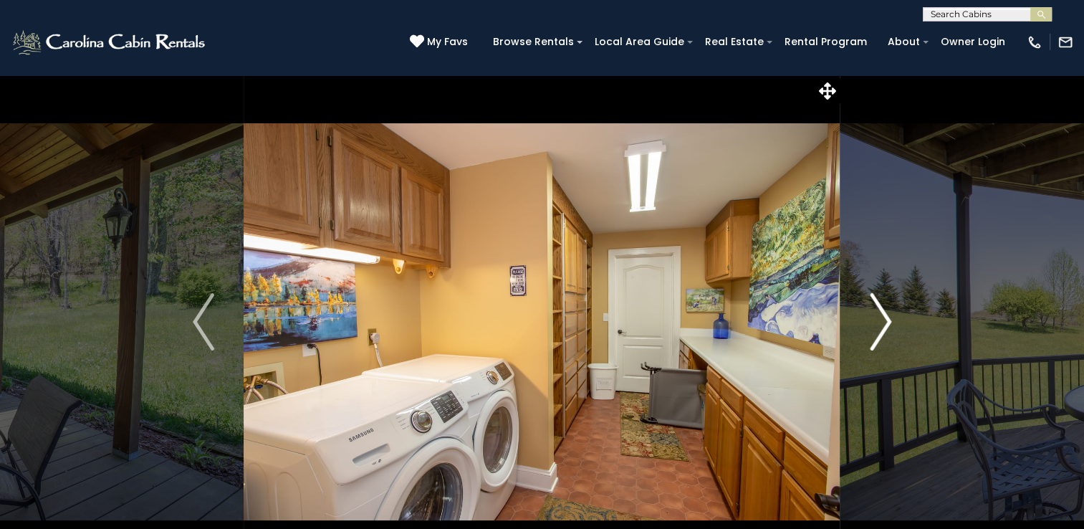
click at [885, 323] on img "Next" at bounding box center [879, 321] width 21 height 57
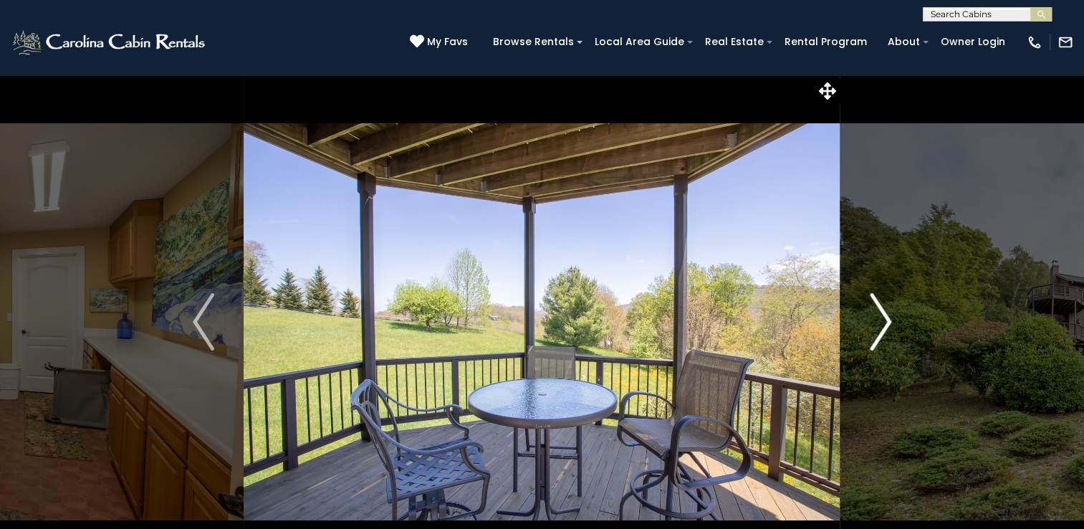
click at [885, 323] on img "Next" at bounding box center [879, 321] width 21 height 57
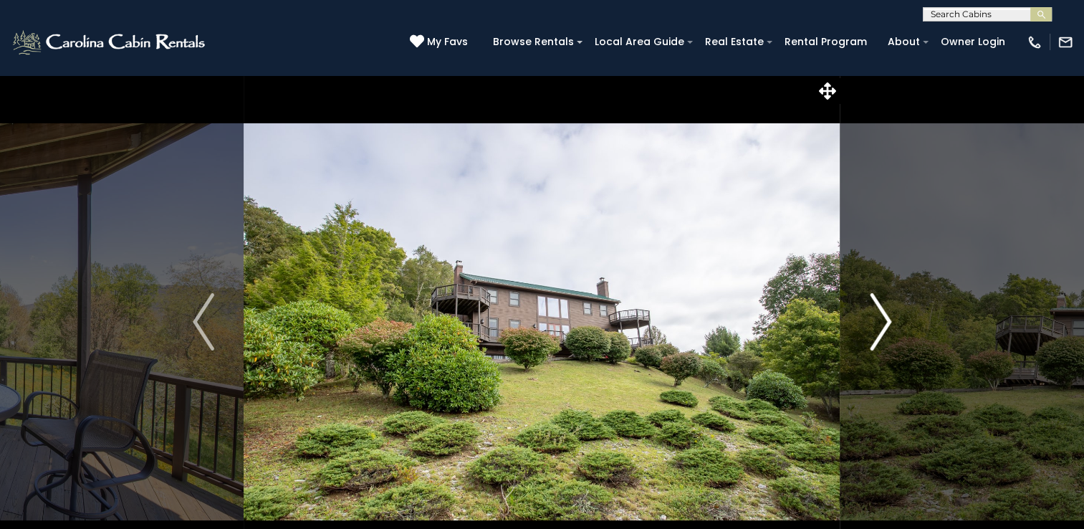
click at [885, 323] on img "Next" at bounding box center [879, 321] width 21 height 57
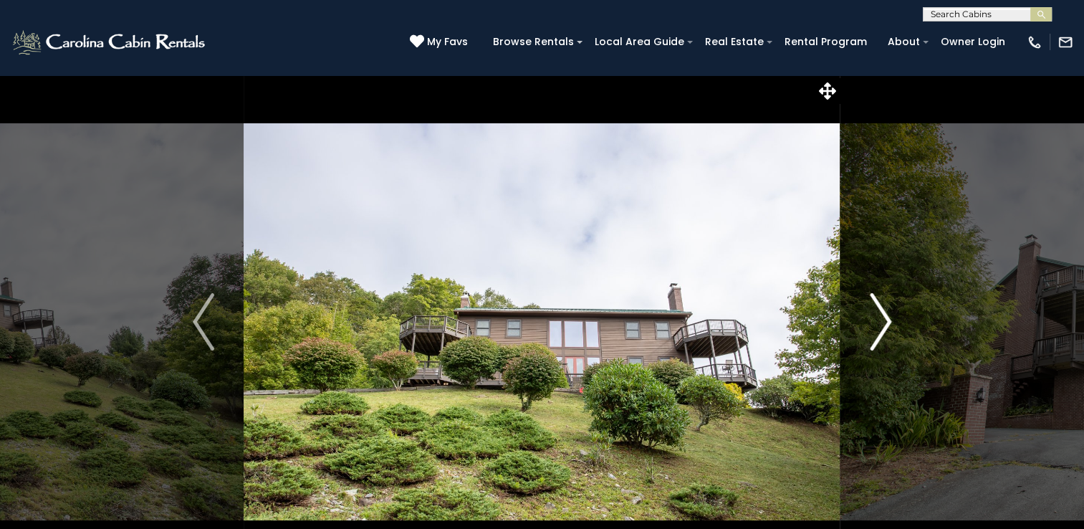
click at [885, 323] on img "Next" at bounding box center [879, 321] width 21 height 57
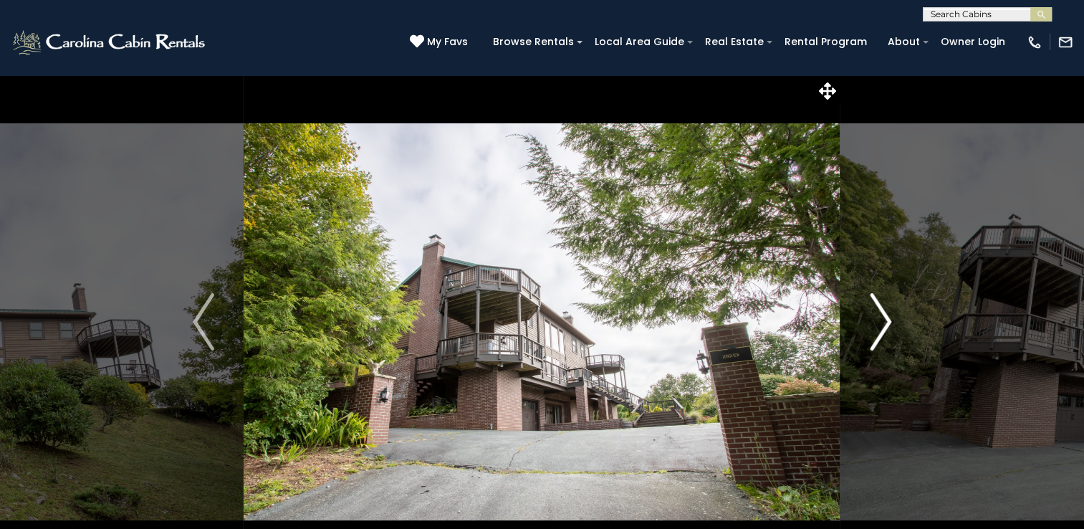
click at [885, 323] on img "Next" at bounding box center [879, 321] width 21 height 57
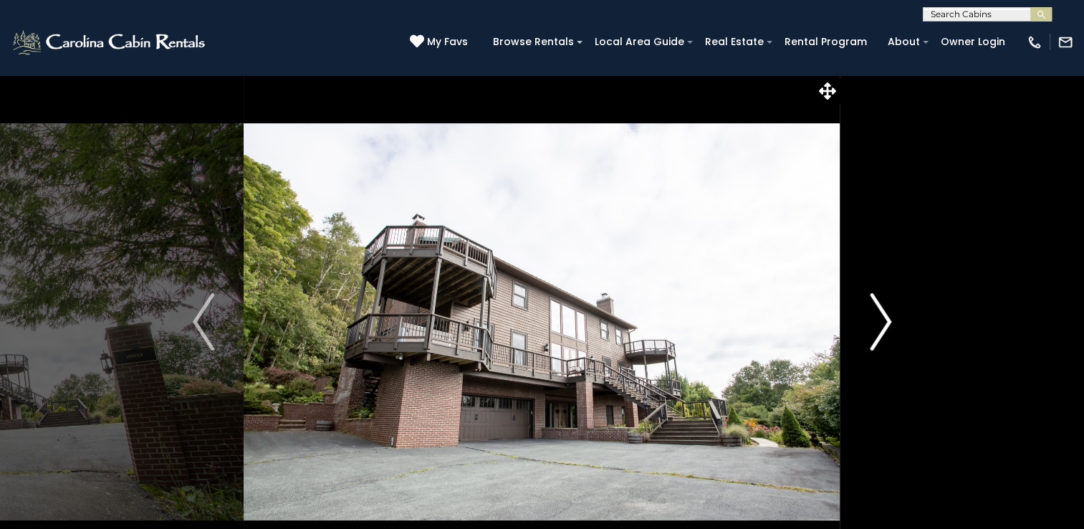
click at [885, 323] on img "Next" at bounding box center [879, 321] width 21 height 57
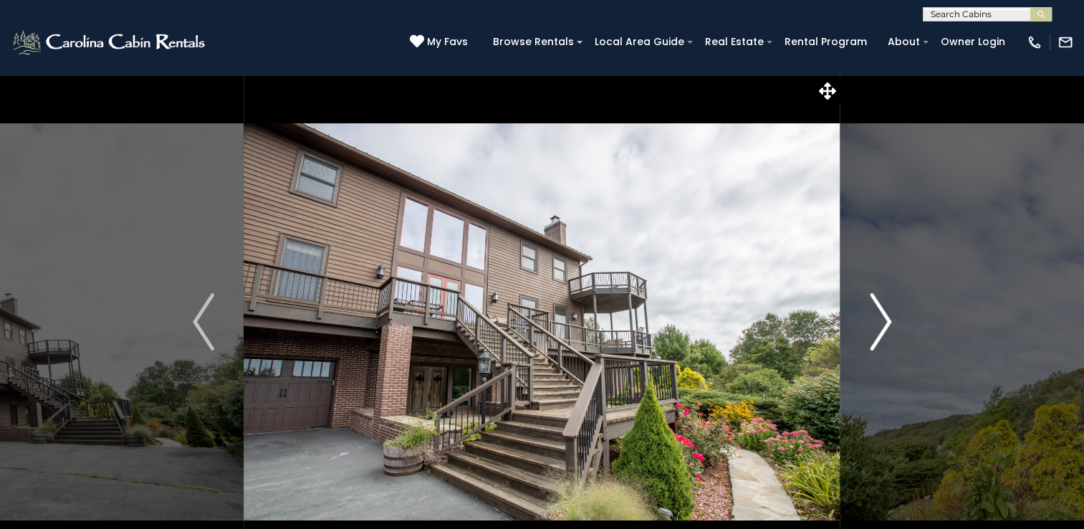
click at [885, 323] on img "Next" at bounding box center [879, 321] width 21 height 57
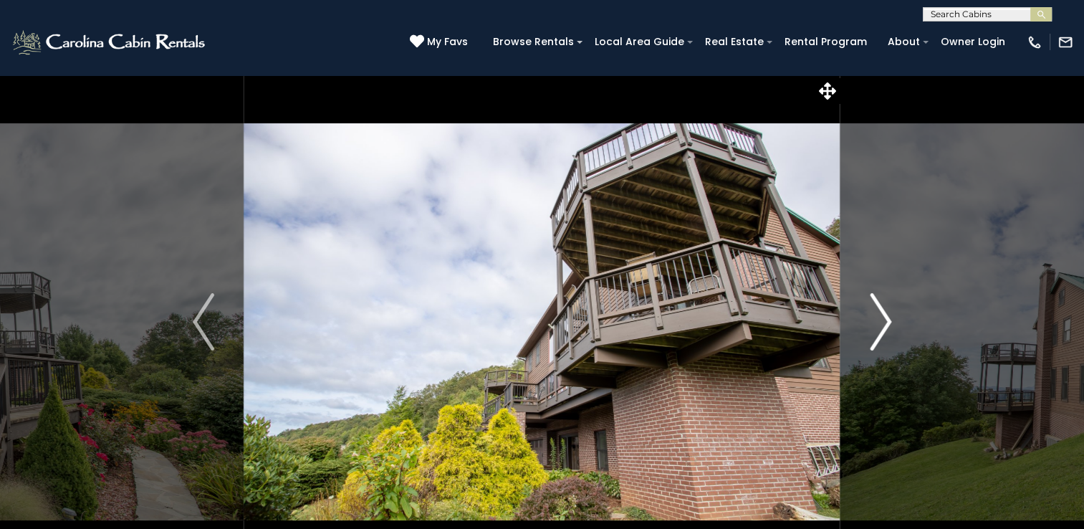
click at [885, 323] on img "Next" at bounding box center [879, 321] width 21 height 57
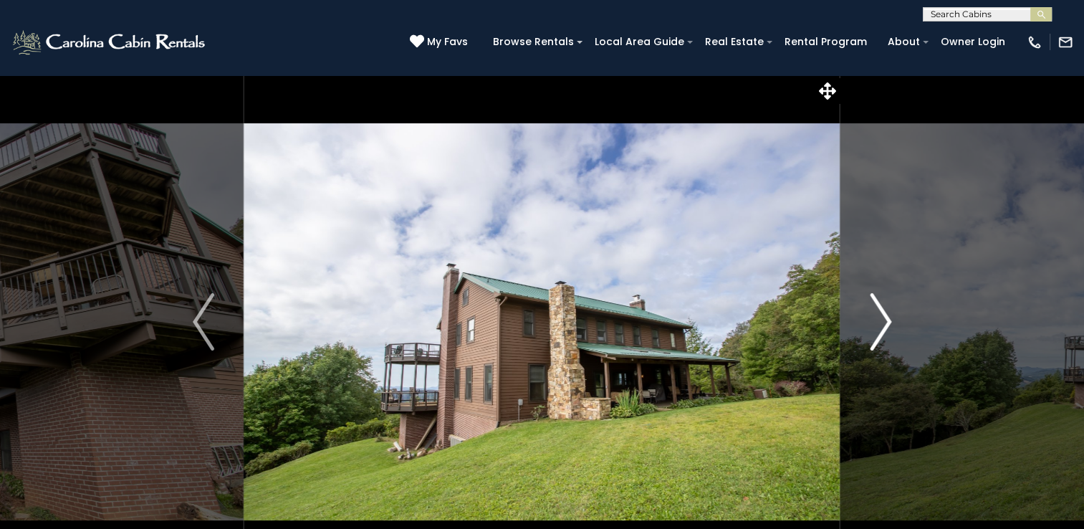
click at [885, 323] on img "Next" at bounding box center [879, 321] width 21 height 57
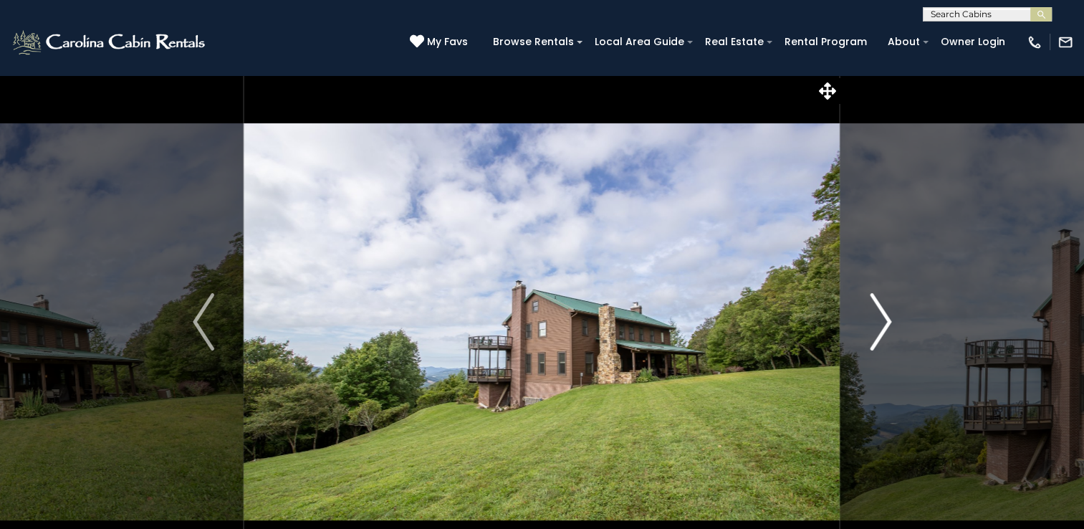
click at [885, 323] on img "Next" at bounding box center [879, 321] width 21 height 57
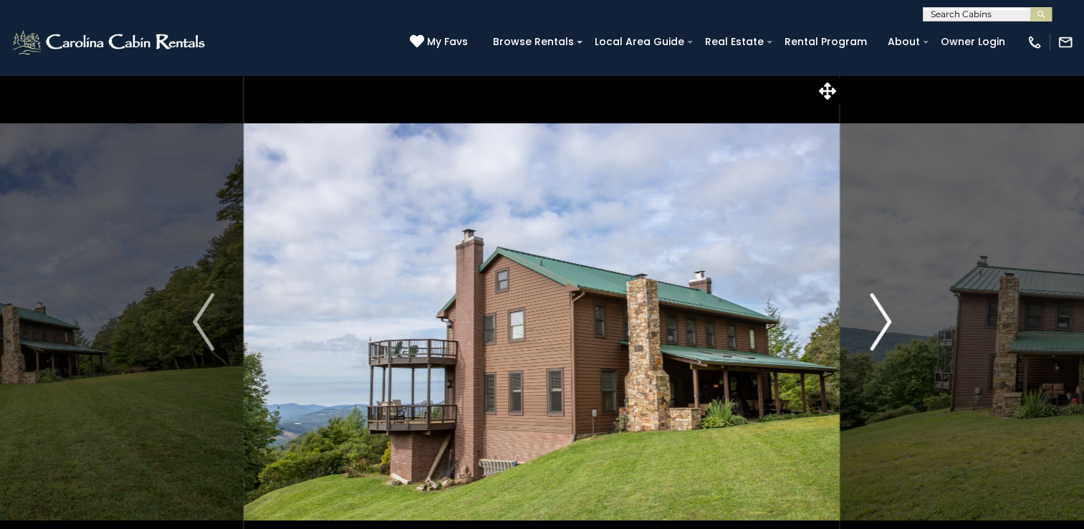
click at [885, 323] on img "Next" at bounding box center [879, 321] width 21 height 57
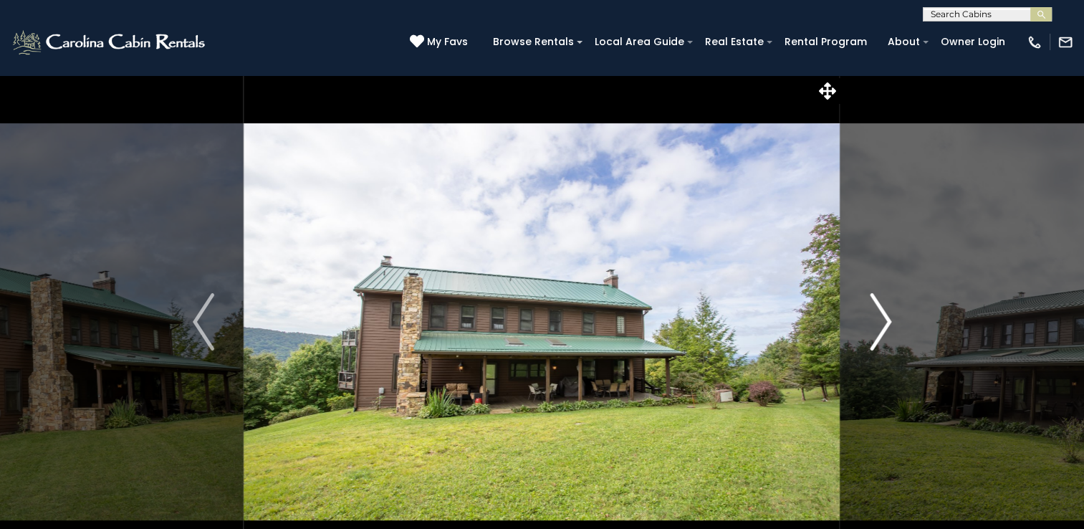
click at [885, 323] on img "Next" at bounding box center [879, 321] width 21 height 57
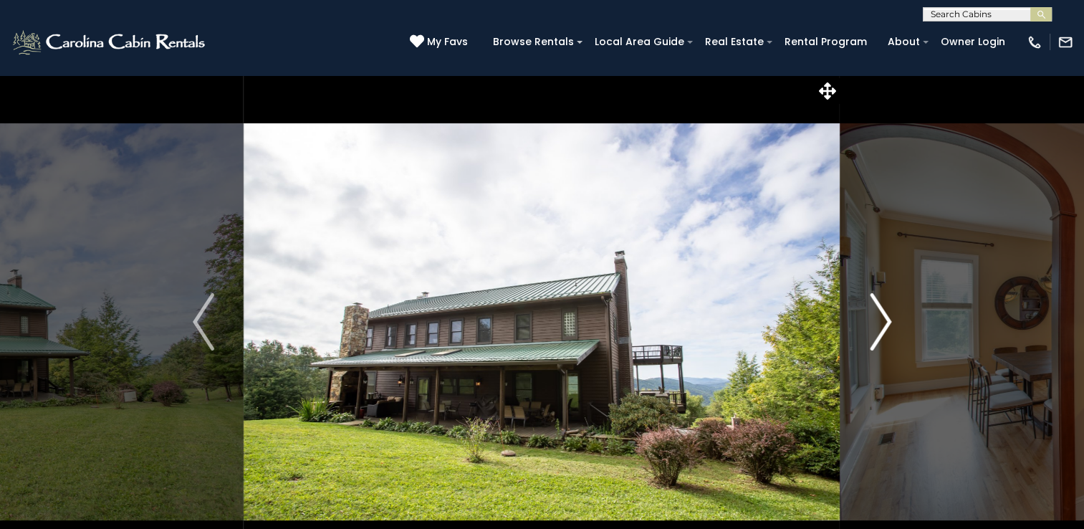
click at [890, 319] on img "Next" at bounding box center [879, 321] width 21 height 57
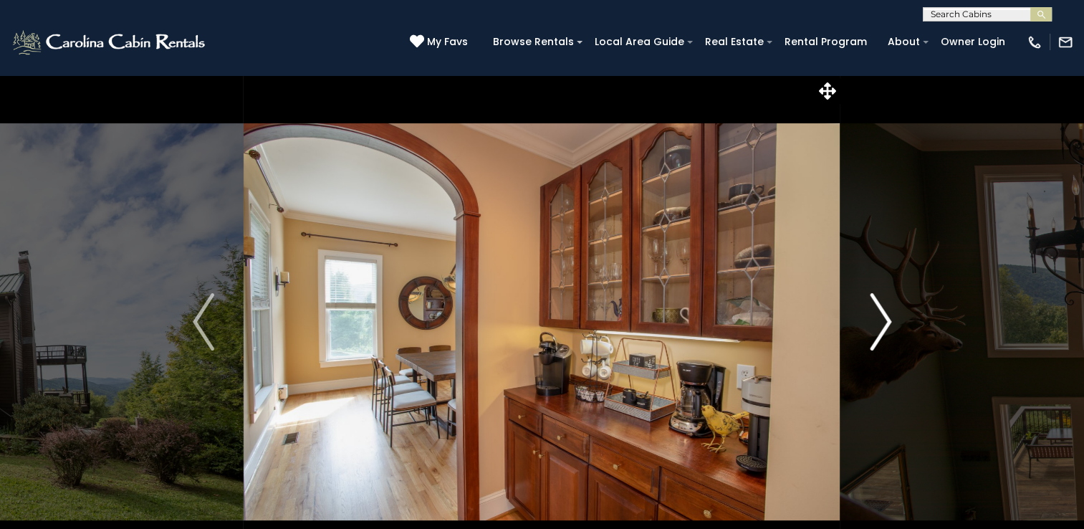
click at [890, 319] on img "Next" at bounding box center [879, 321] width 21 height 57
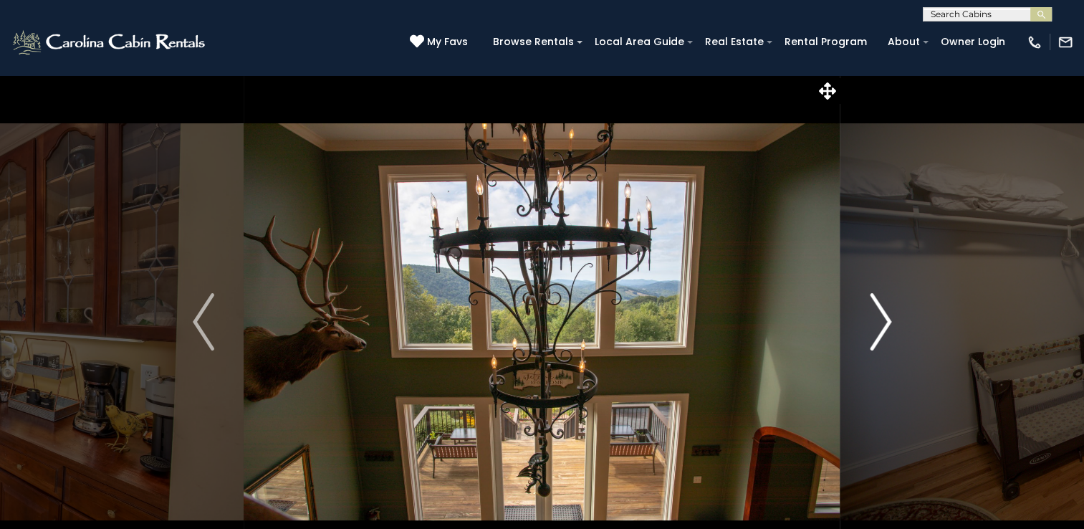
click at [890, 319] on img "Next" at bounding box center [879, 321] width 21 height 57
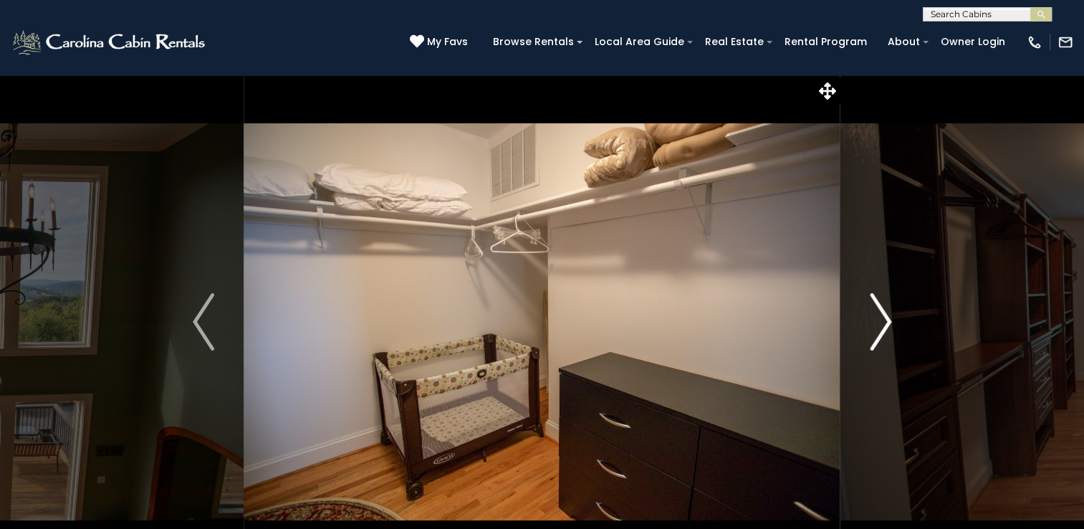
click at [890, 319] on img "Next" at bounding box center [879, 321] width 21 height 57
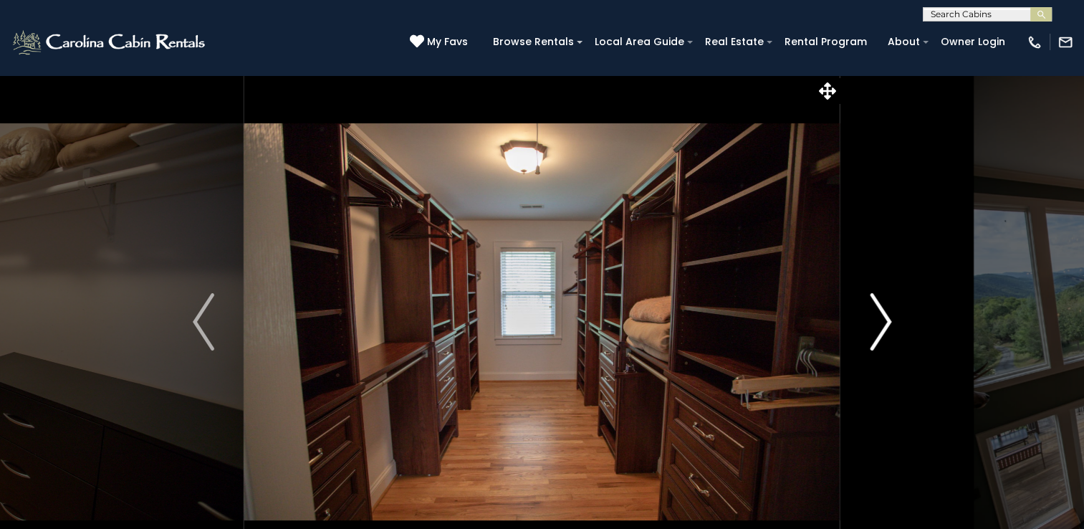
click at [890, 319] on img "Next" at bounding box center [879, 321] width 21 height 57
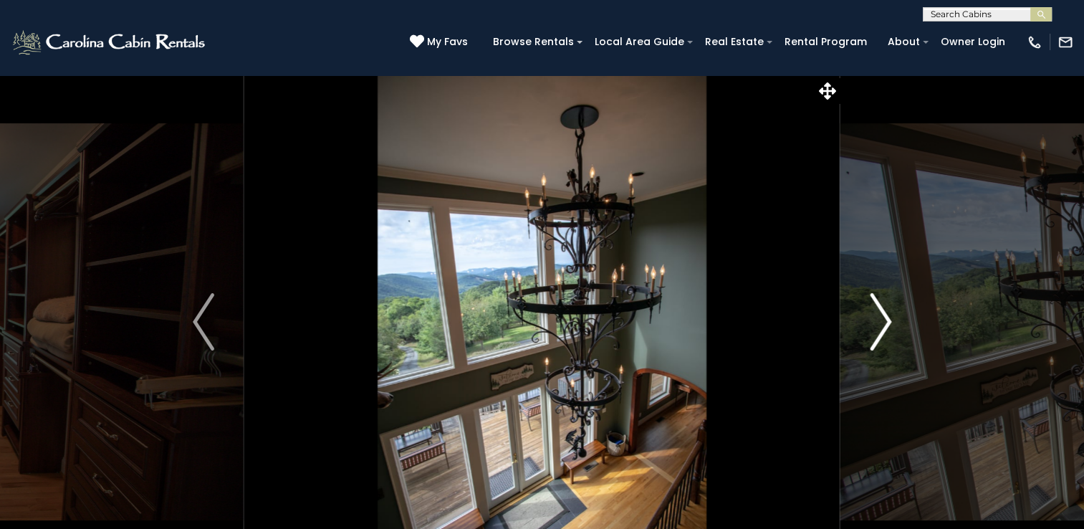
click at [890, 319] on img "Next" at bounding box center [879, 321] width 21 height 57
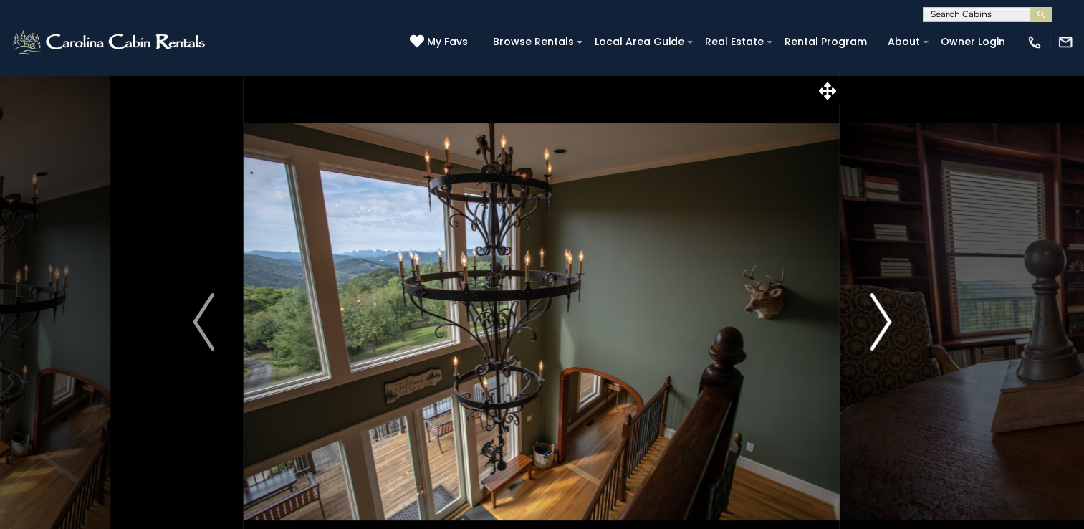
click at [890, 319] on img "Next" at bounding box center [879, 321] width 21 height 57
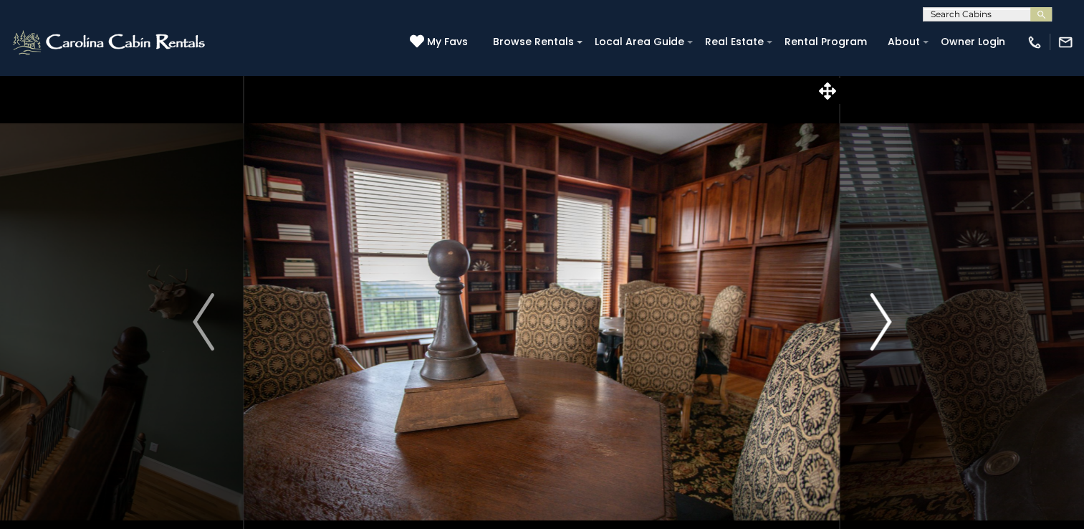
click at [890, 319] on img "Next" at bounding box center [879, 321] width 21 height 57
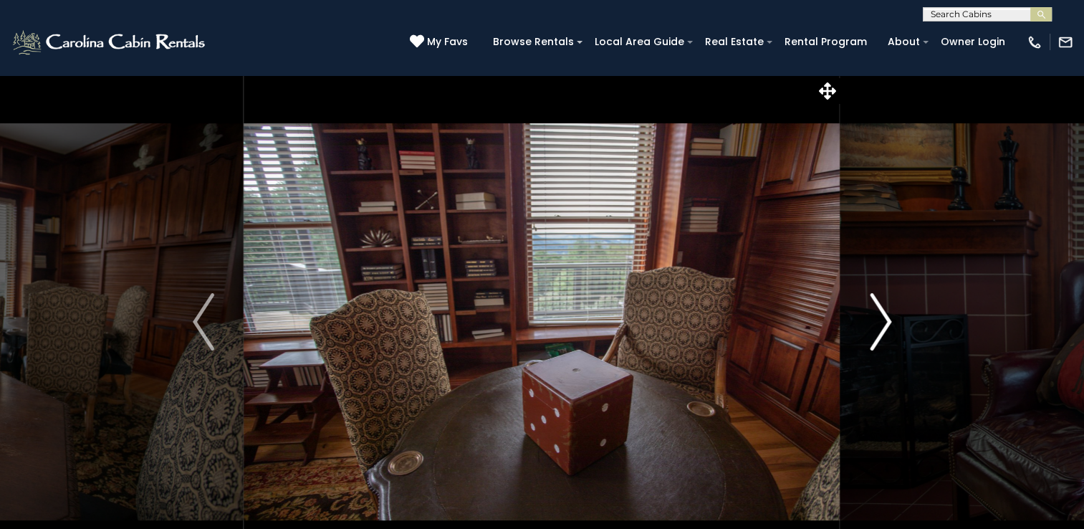
click at [890, 319] on img "Next" at bounding box center [879, 321] width 21 height 57
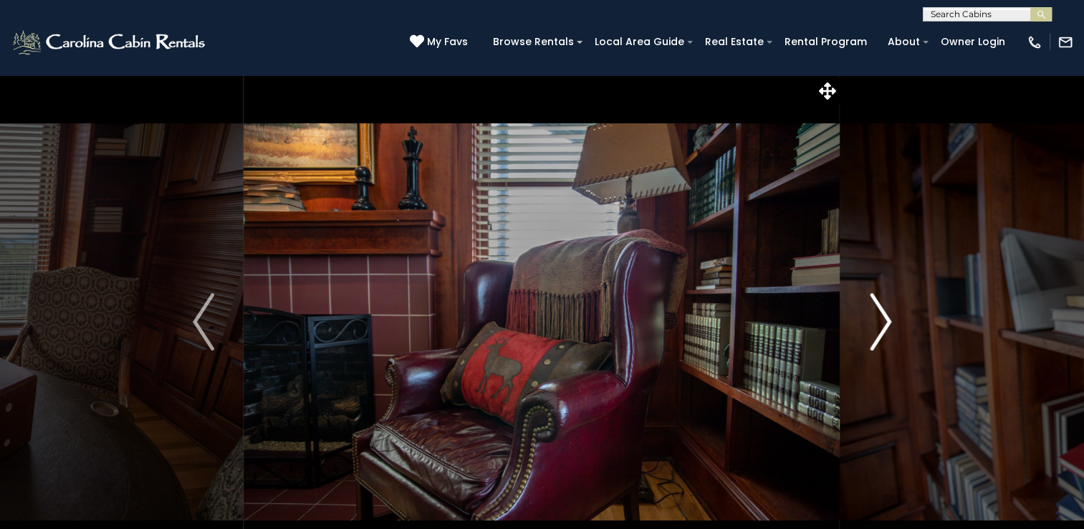
click at [890, 319] on img "Next" at bounding box center [879, 321] width 21 height 57
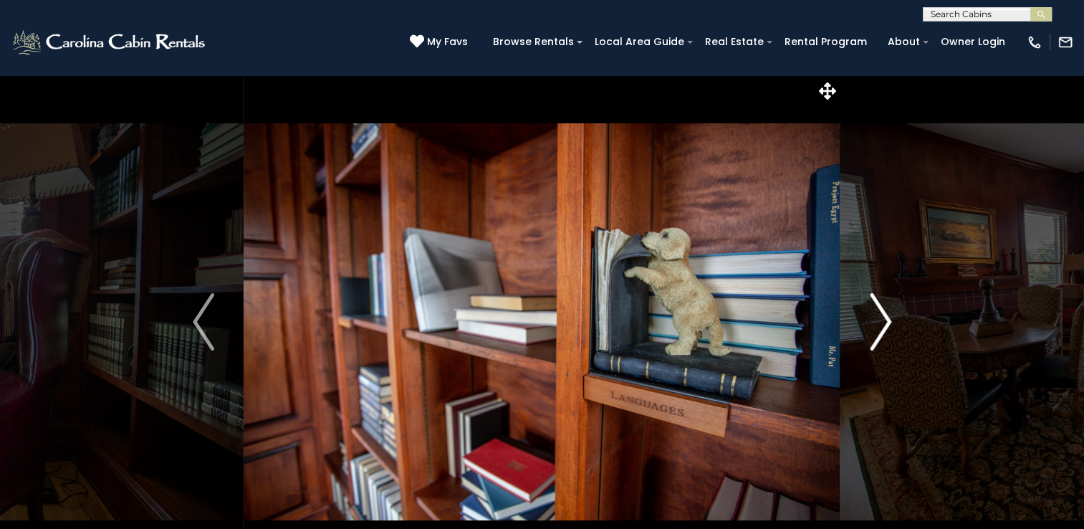
click at [890, 319] on img "Next" at bounding box center [879, 321] width 21 height 57
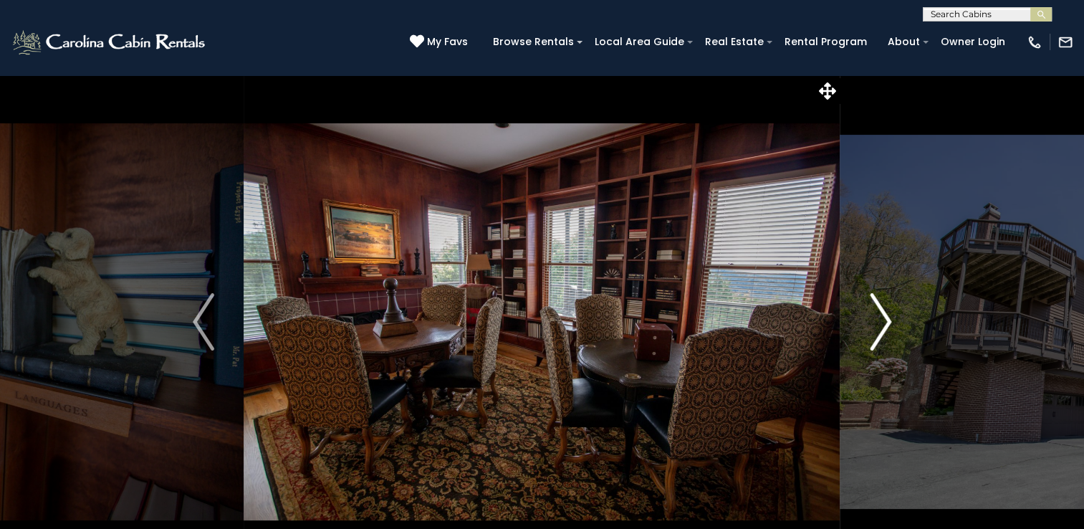
click at [890, 319] on img "Next" at bounding box center [879, 321] width 21 height 57
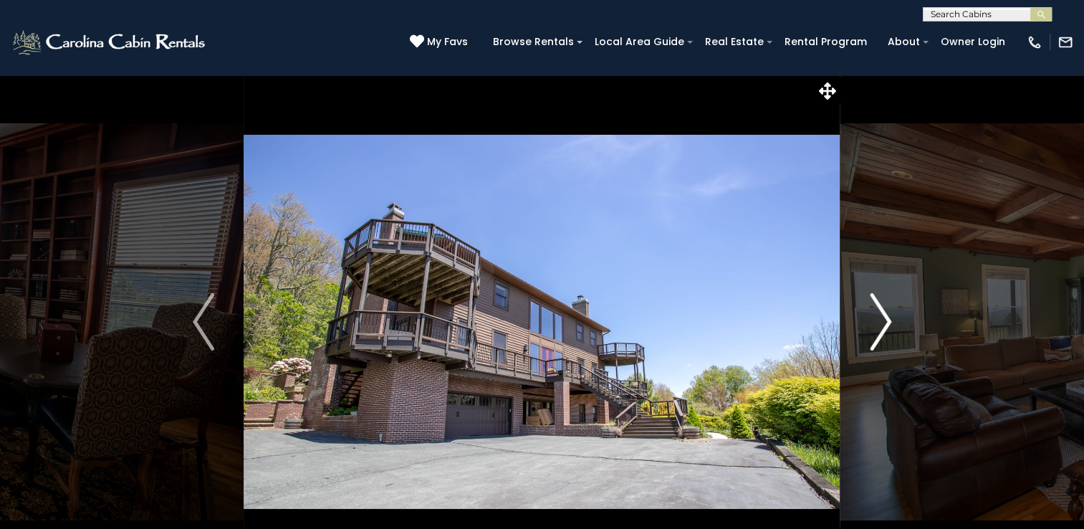
click at [890, 319] on img "Next" at bounding box center [879, 321] width 21 height 57
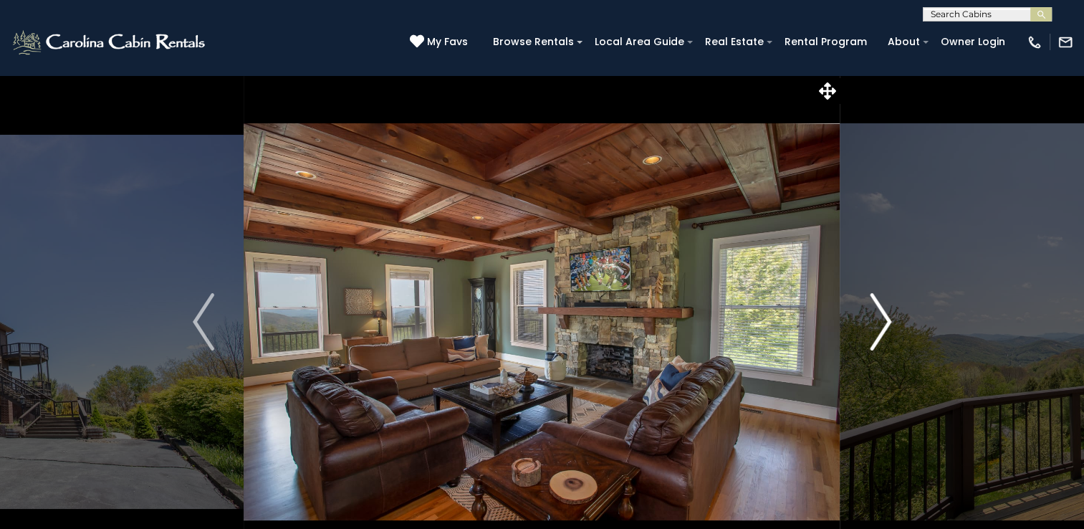
click at [890, 319] on img "Next" at bounding box center [879, 321] width 21 height 57
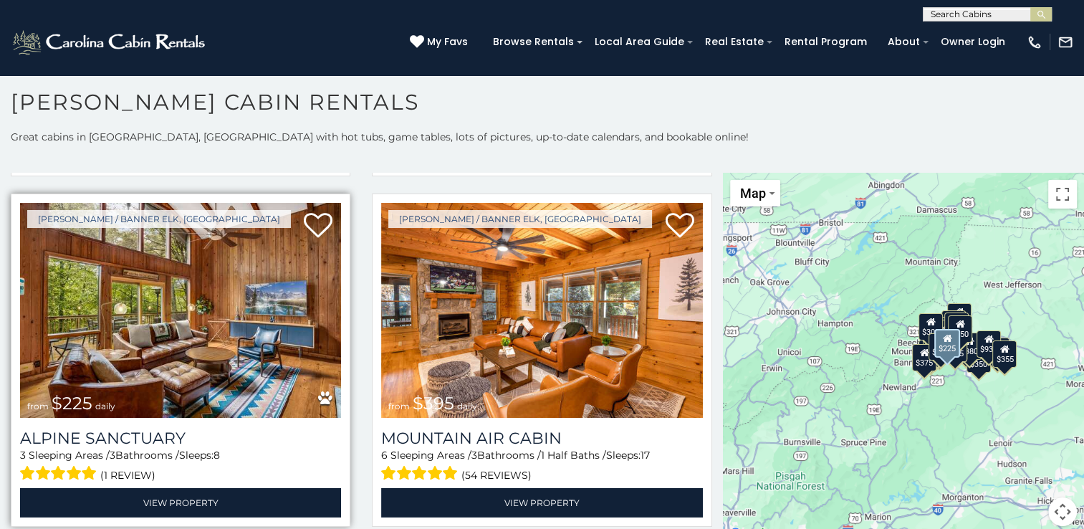
scroll to position [4512, 0]
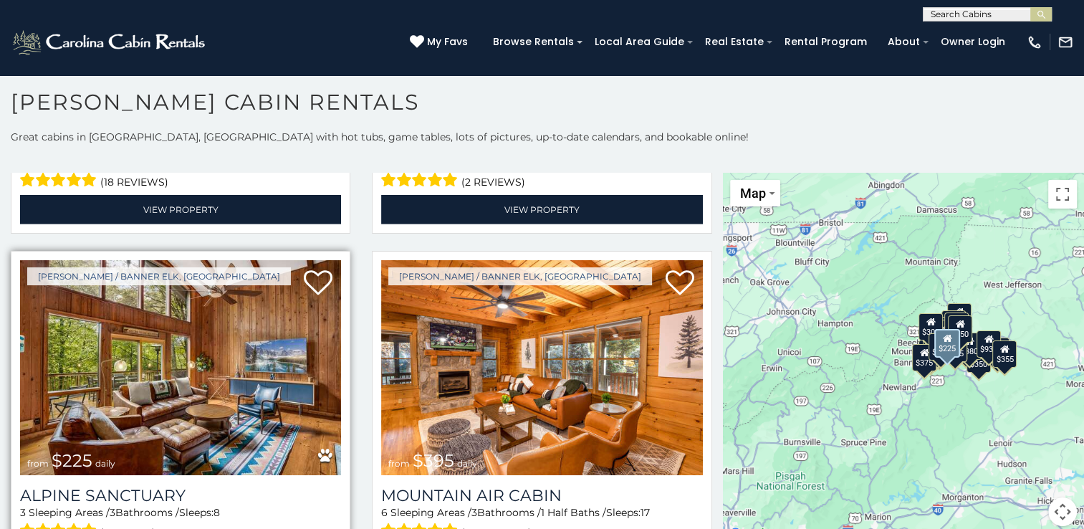
click at [206, 279] on img at bounding box center [180, 367] width 321 height 215
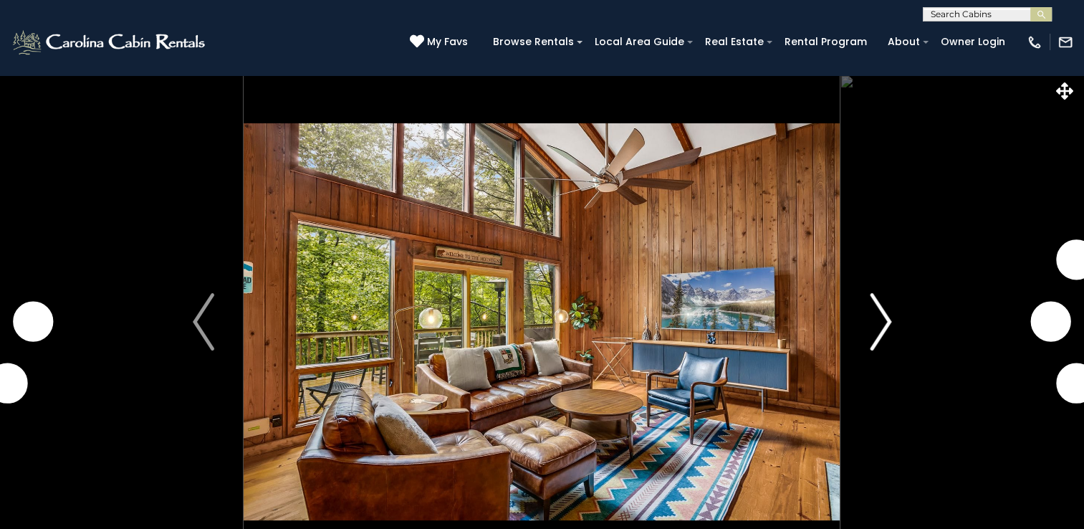
click at [888, 322] on img "Next" at bounding box center [879, 321] width 21 height 57
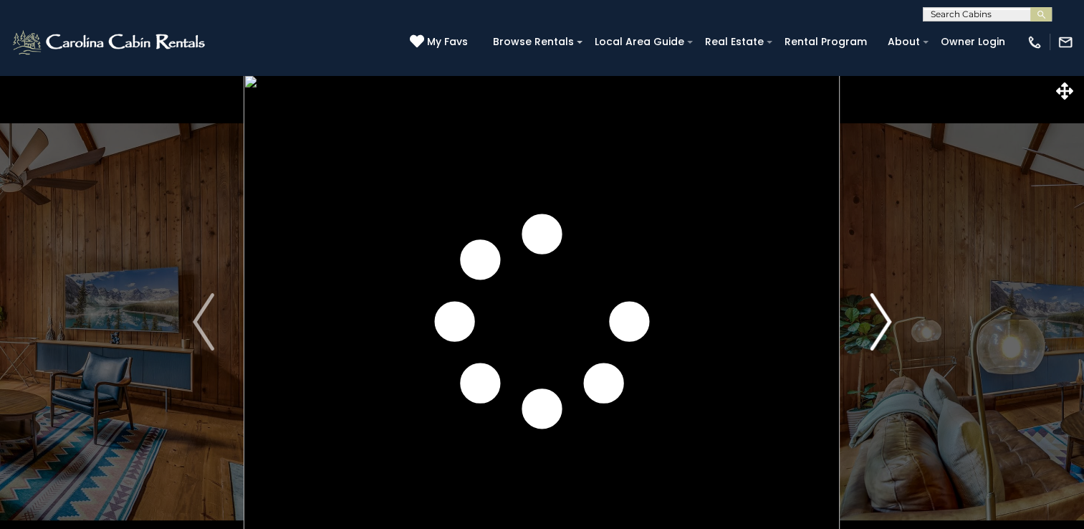
click at [888, 322] on img "Next" at bounding box center [879, 321] width 21 height 57
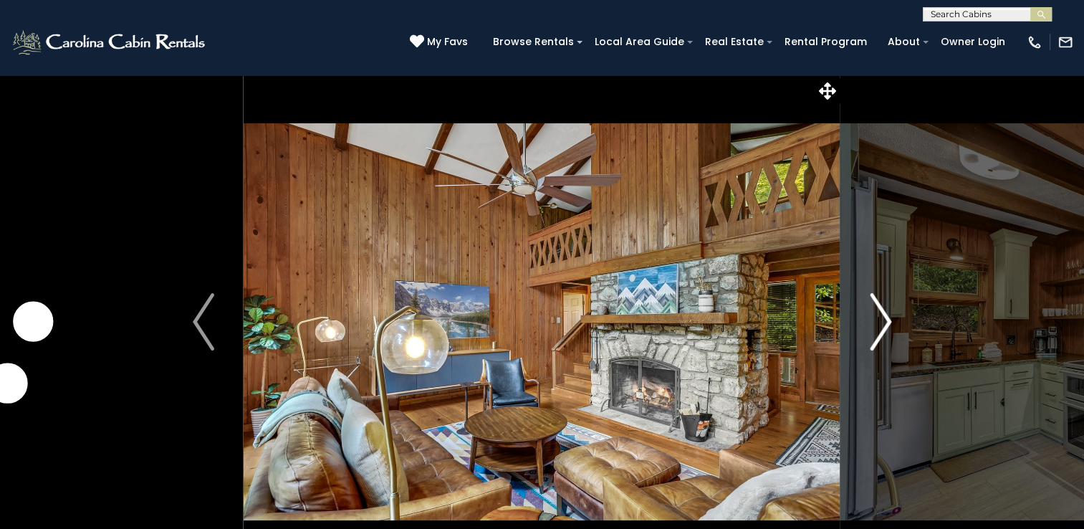
click at [888, 322] on img "Next" at bounding box center [879, 321] width 21 height 57
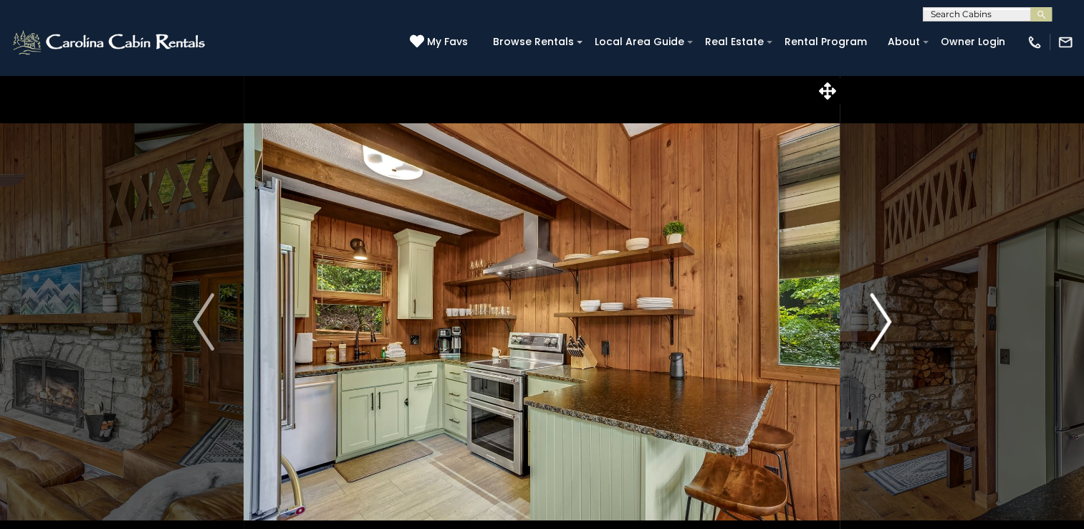
click at [888, 322] on img "Next" at bounding box center [879, 321] width 21 height 57
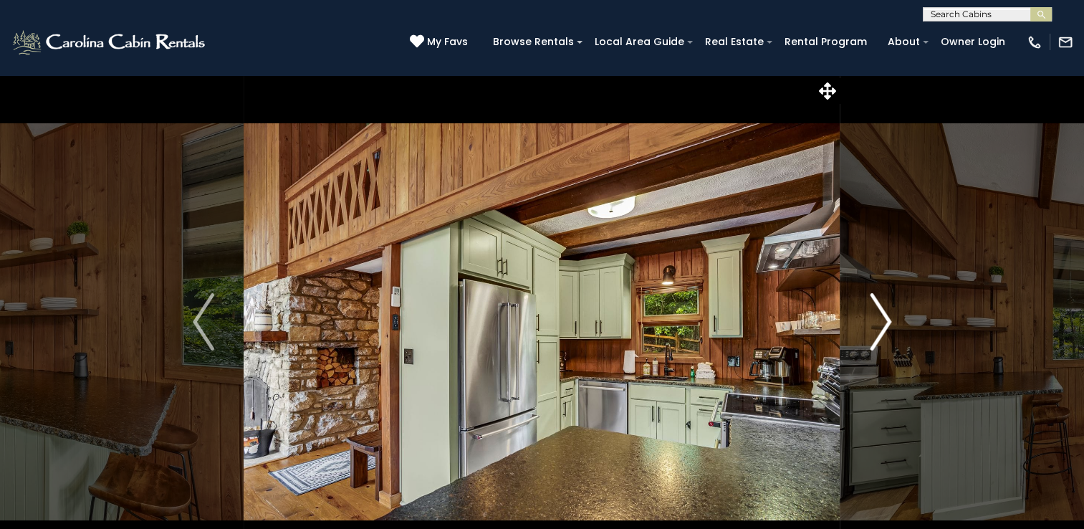
click at [888, 322] on img "Next" at bounding box center [879, 321] width 21 height 57
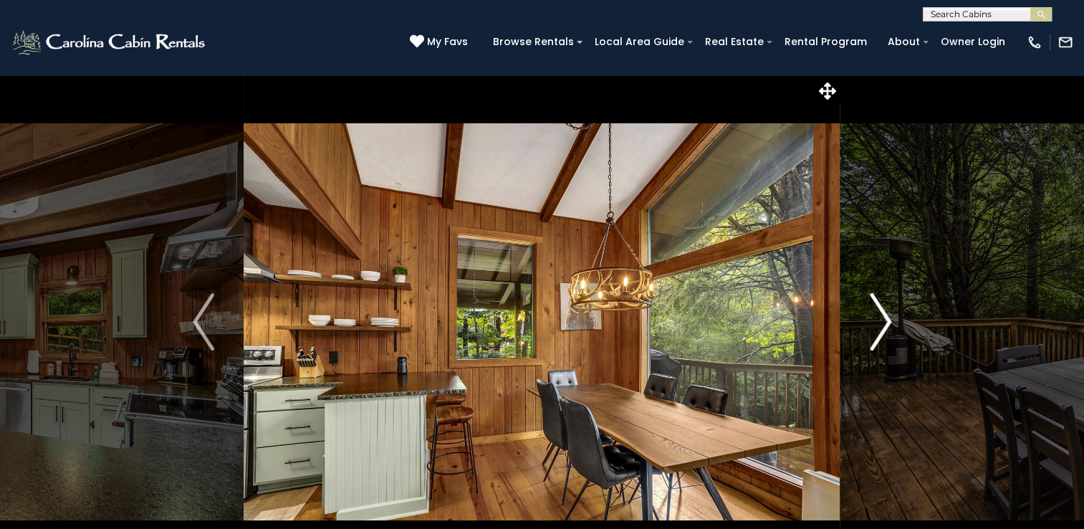
click at [888, 322] on img "Next" at bounding box center [879, 321] width 21 height 57
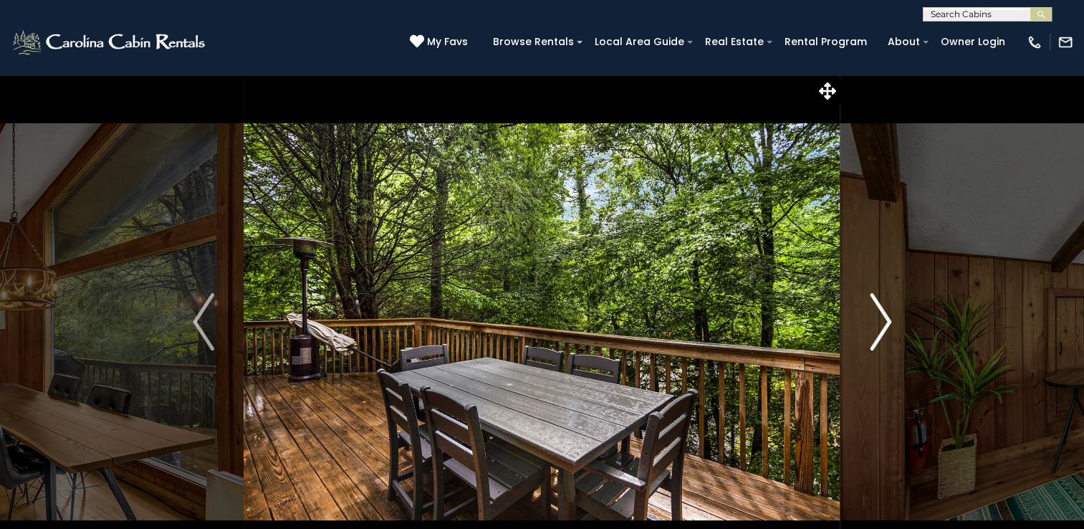
click at [888, 322] on img "Next" at bounding box center [879, 321] width 21 height 57
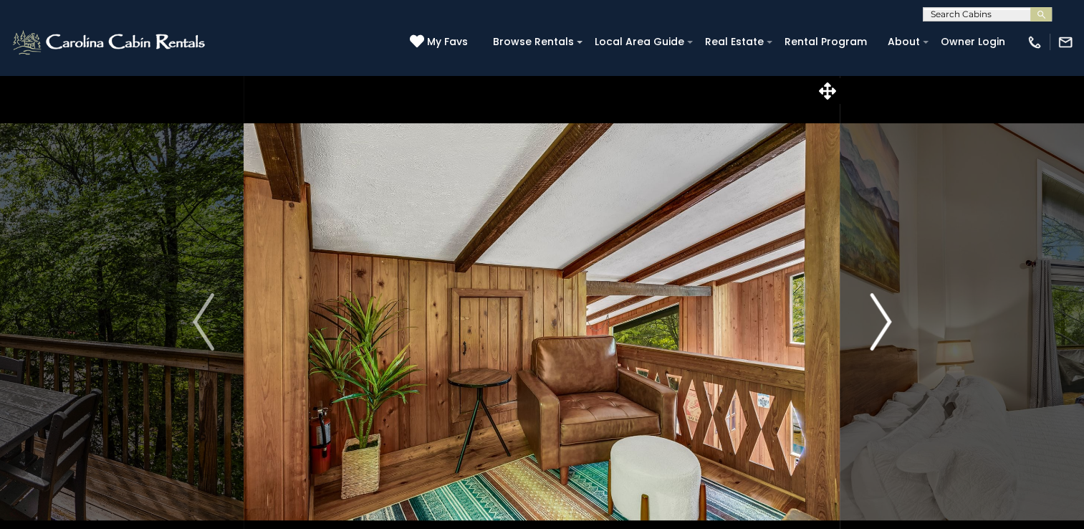
click at [888, 322] on img "Next" at bounding box center [879, 321] width 21 height 57
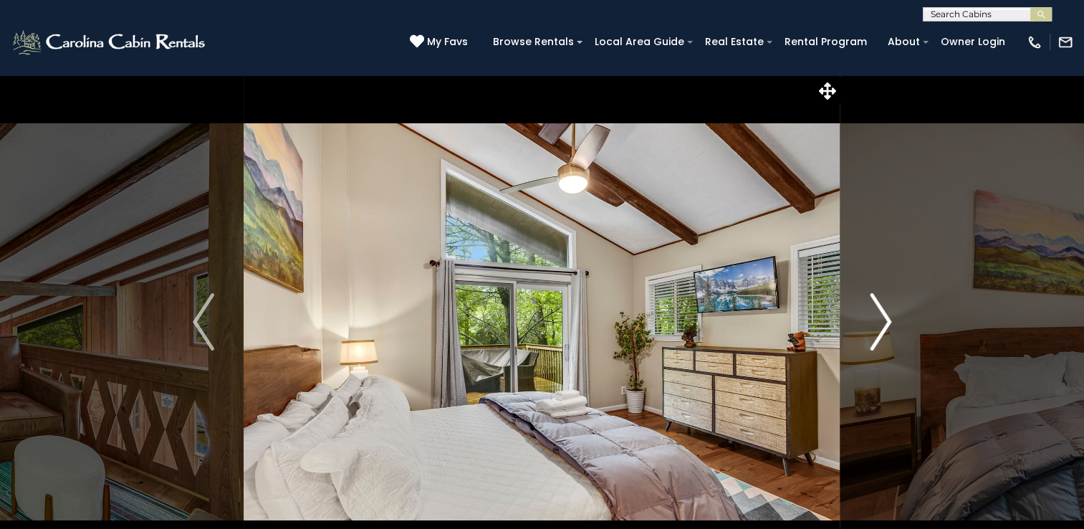
click at [888, 322] on img "Next" at bounding box center [879, 321] width 21 height 57
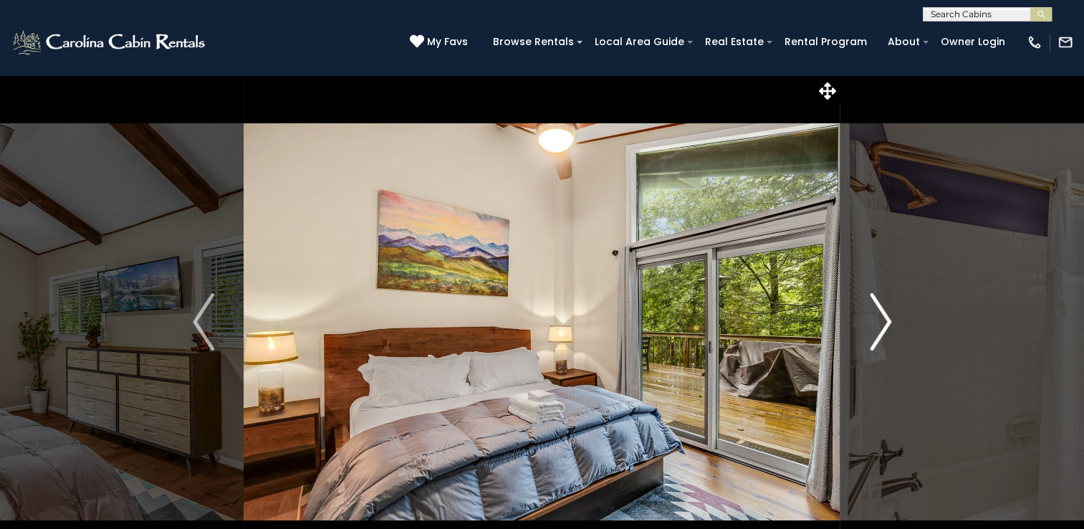
click at [888, 322] on img "Next" at bounding box center [879, 321] width 21 height 57
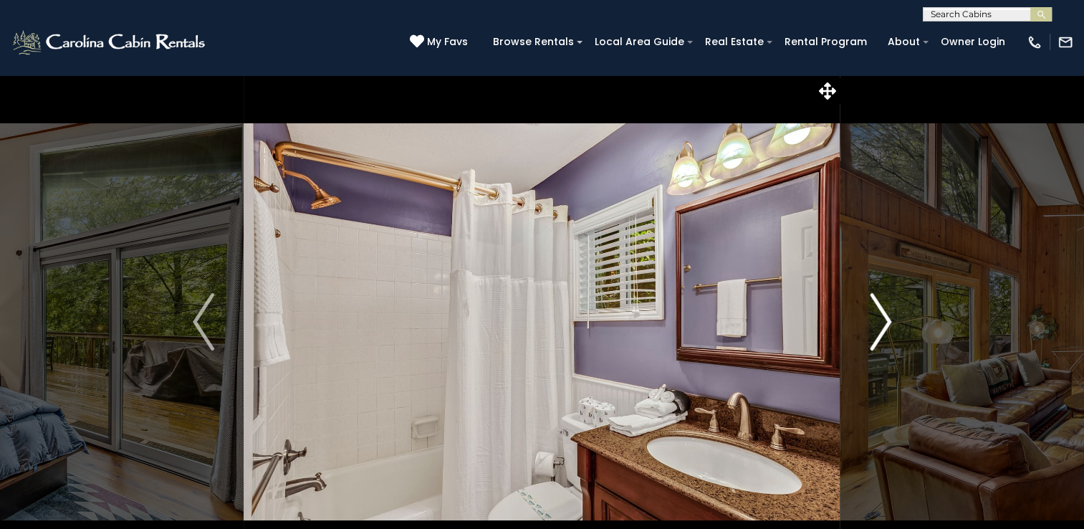
click at [888, 322] on img "Next" at bounding box center [879, 321] width 21 height 57
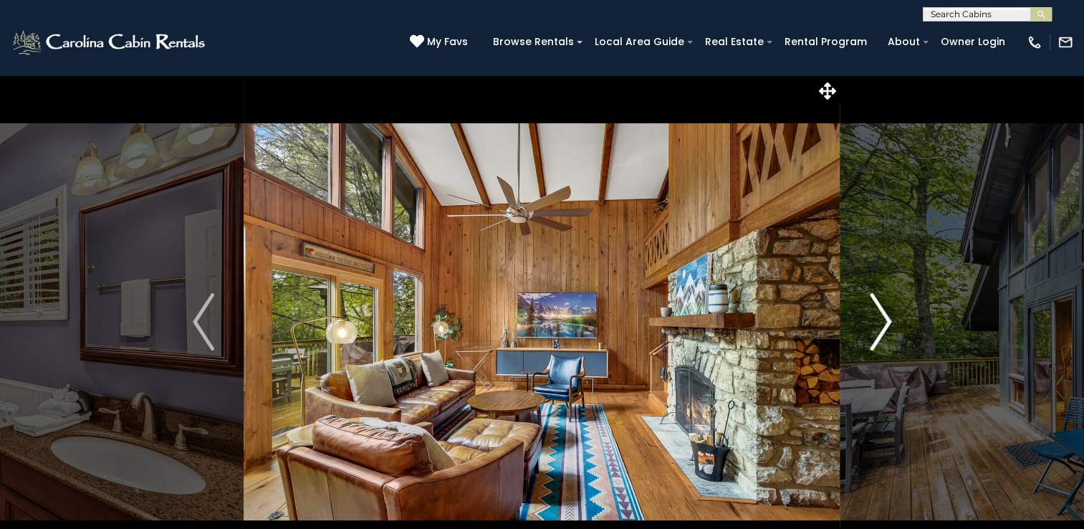
click at [888, 322] on img "Next" at bounding box center [879, 321] width 21 height 57
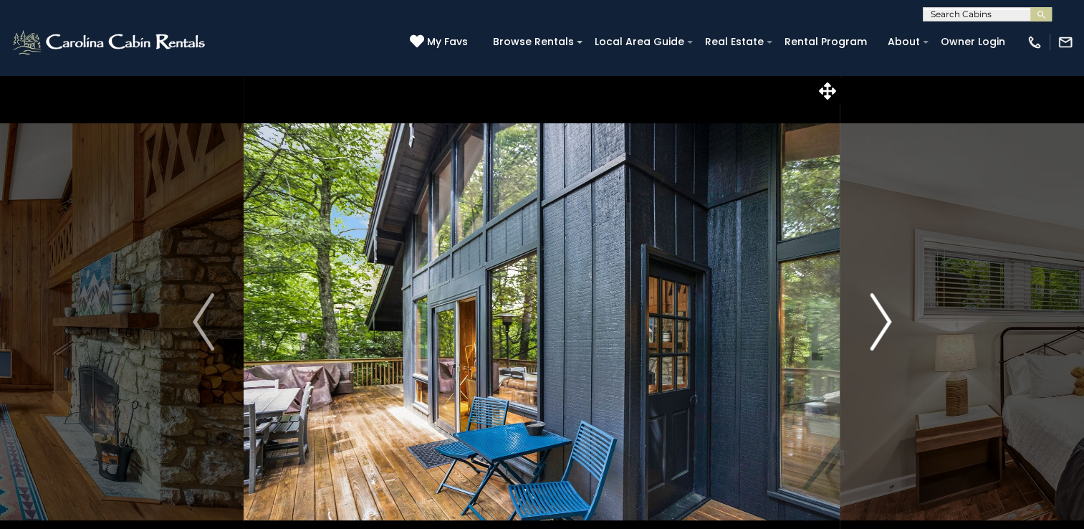
click at [888, 322] on img "Next" at bounding box center [879, 321] width 21 height 57
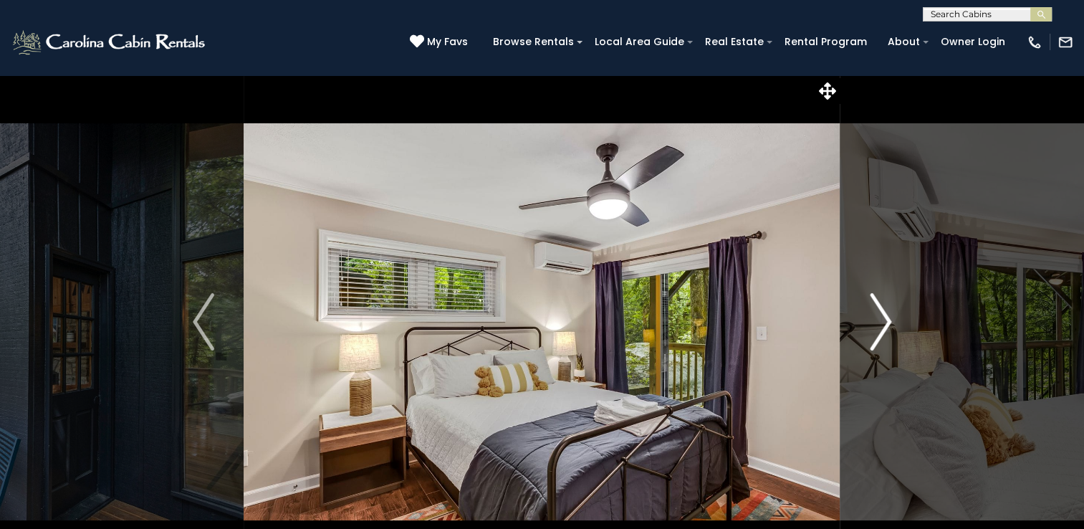
click at [888, 322] on img "Next" at bounding box center [879, 321] width 21 height 57
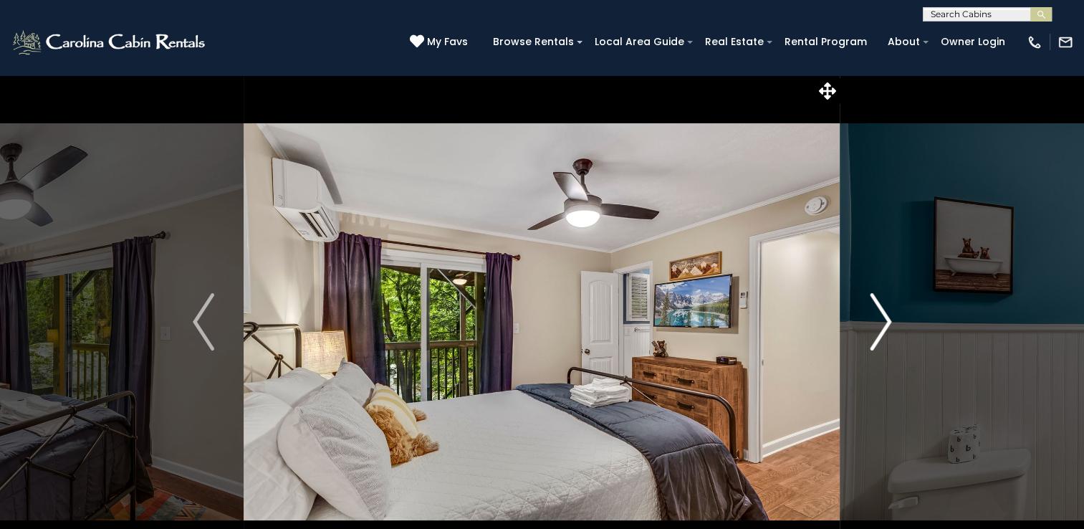
click at [888, 322] on img "Next" at bounding box center [879, 321] width 21 height 57
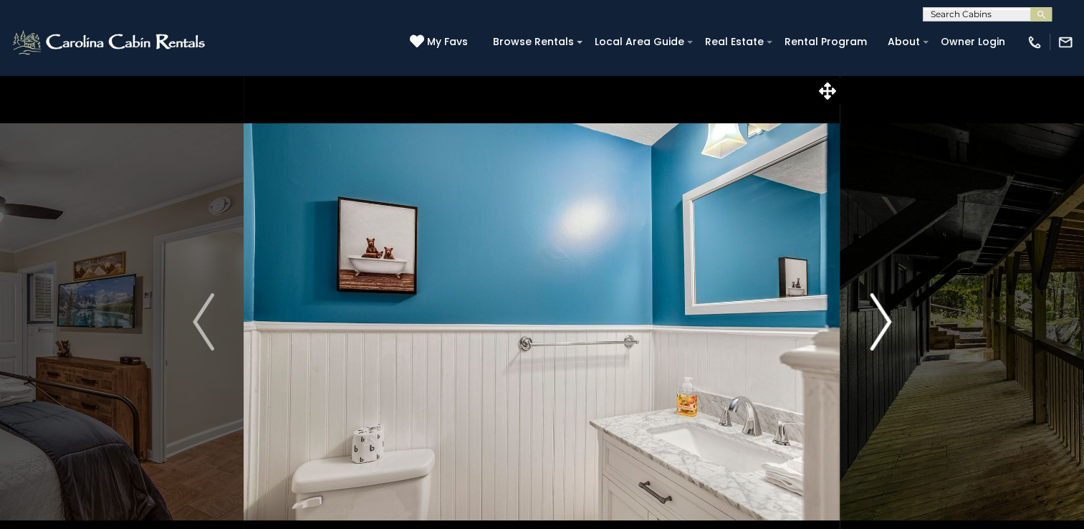
click at [888, 322] on img "Next" at bounding box center [879, 321] width 21 height 57
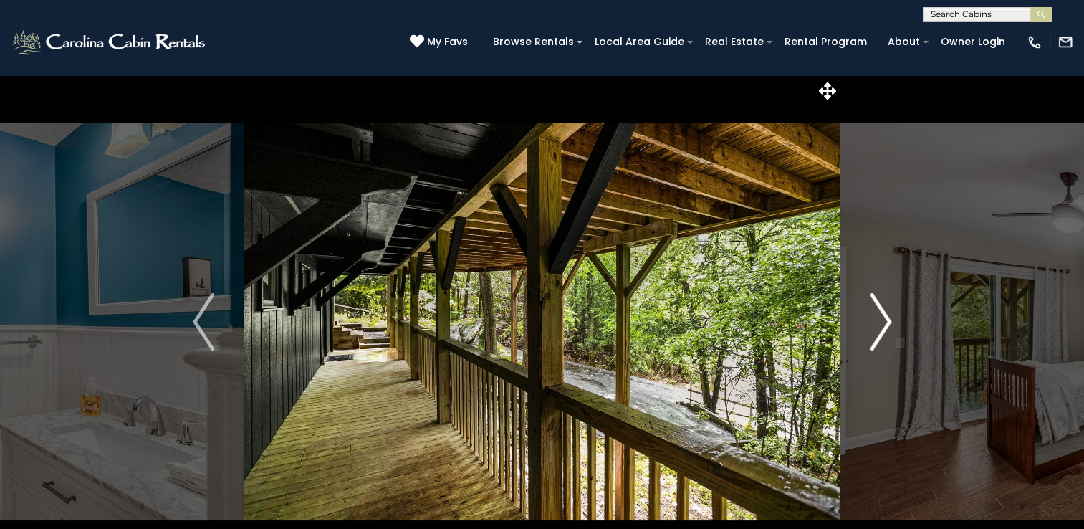
click at [888, 322] on img "Next" at bounding box center [879, 321] width 21 height 57
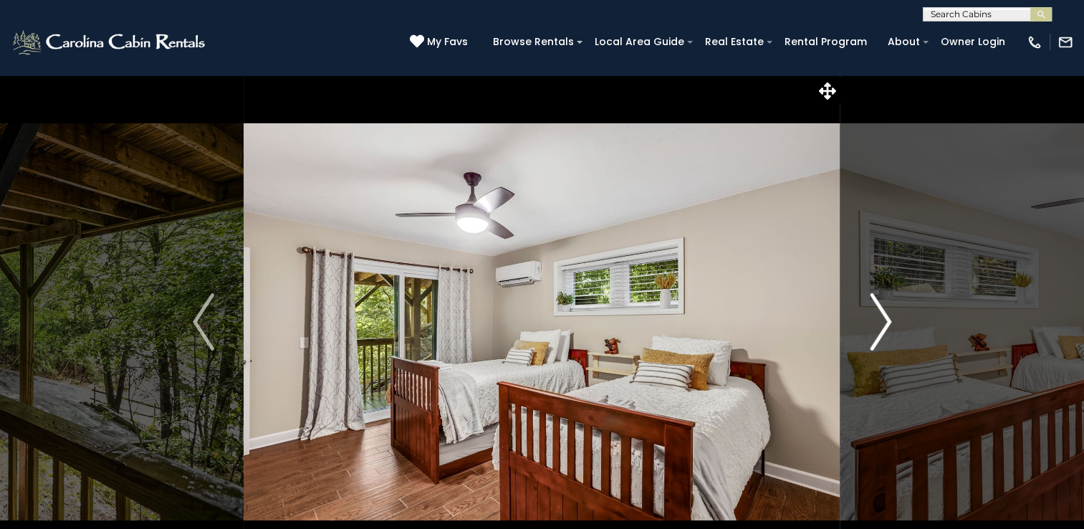
click at [888, 322] on img "Next" at bounding box center [879, 321] width 21 height 57
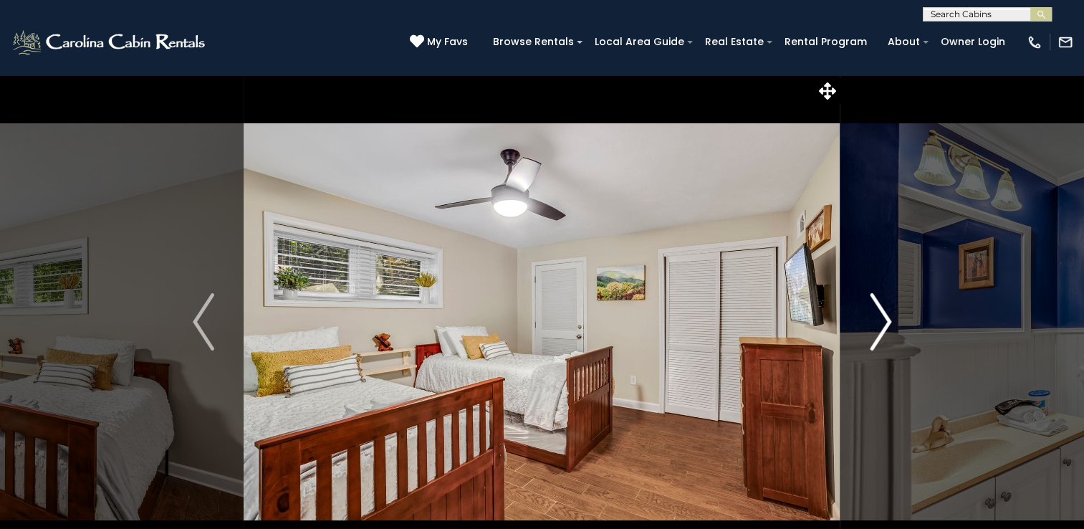
click at [888, 322] on img "Next" at bounding box center [879, 321] width 21 height 57
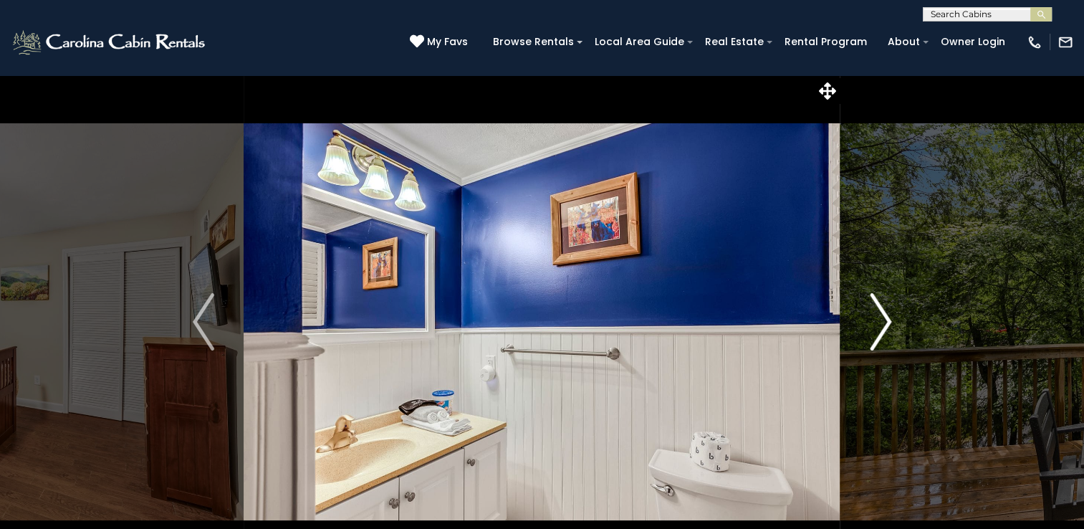
click at [888, 322] on img "Next" at bounding box center [879, 321] width 21 height 57
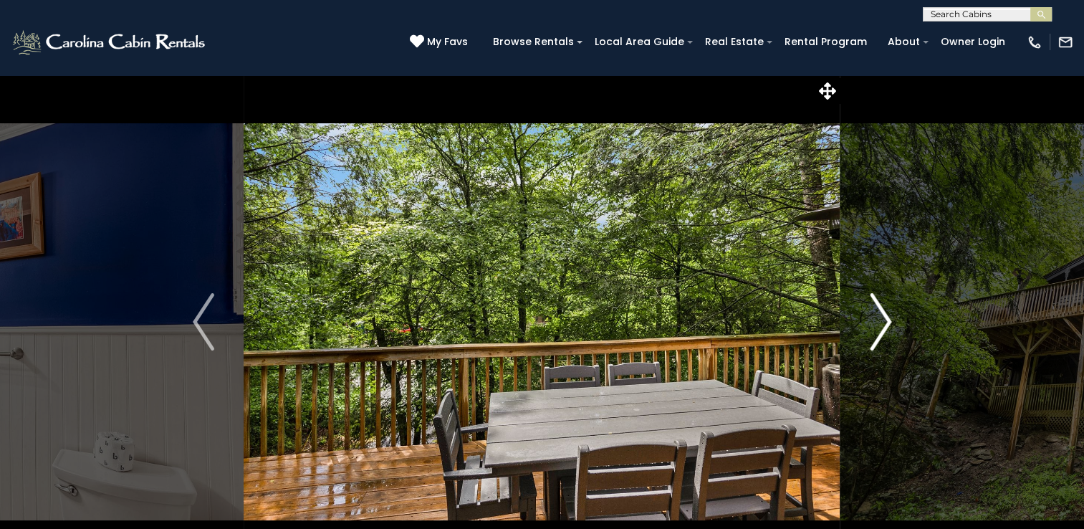
click at [888, 322] on img "Next" at bounding box center [879, 321] width 21 height 57
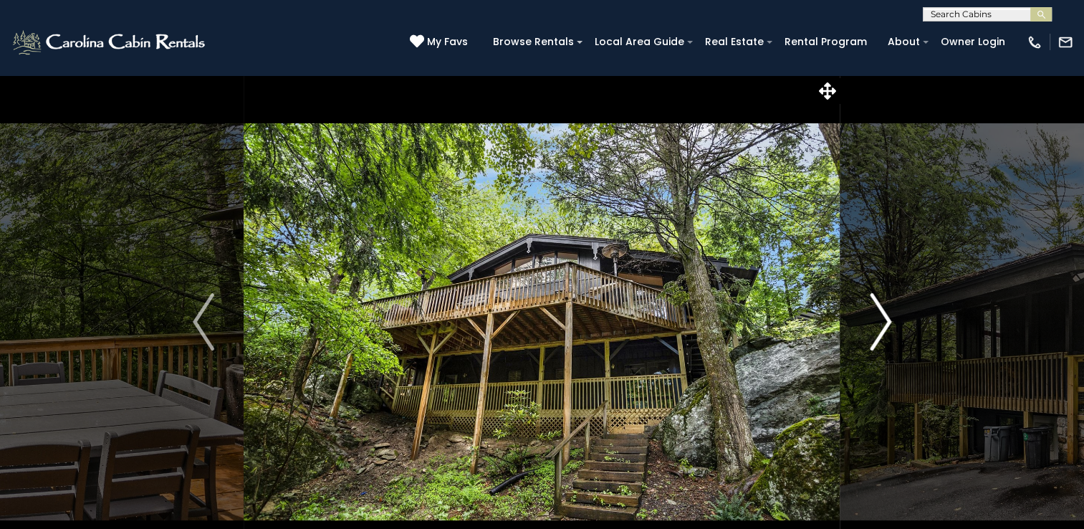
click at [888, 322] on img "Next" at bounding box center [879, 321] width 21 height 57
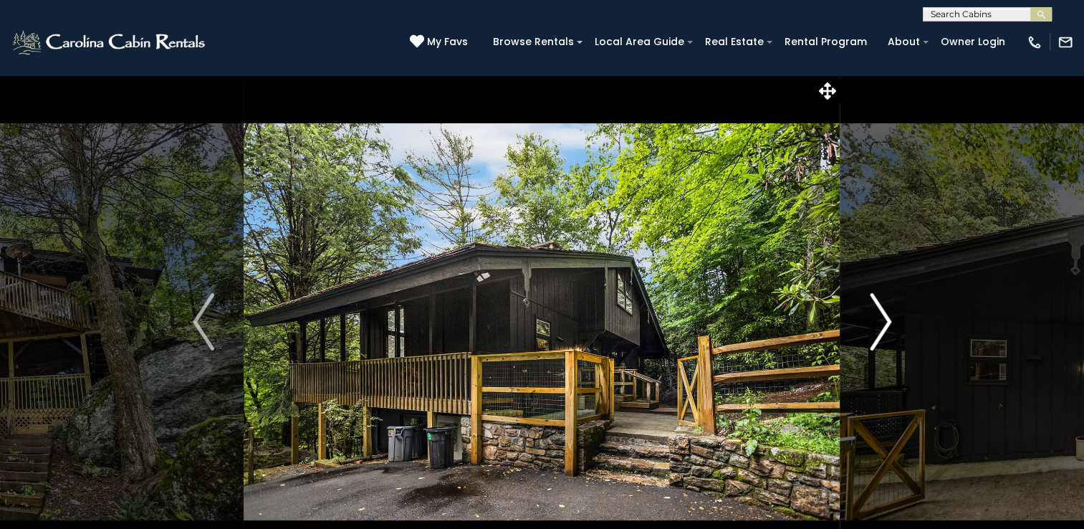
click at [888, 322] on img "Next" at bounding box center [879, 321] width 21 height 57
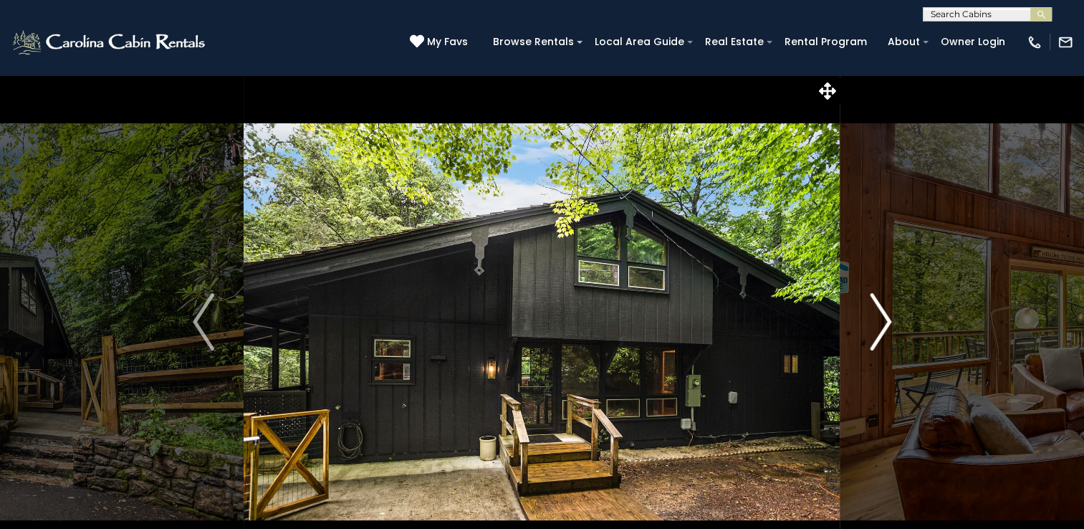
click at [888, 322] on img "Next" at bounding box center [879, 321] width 21 height 57
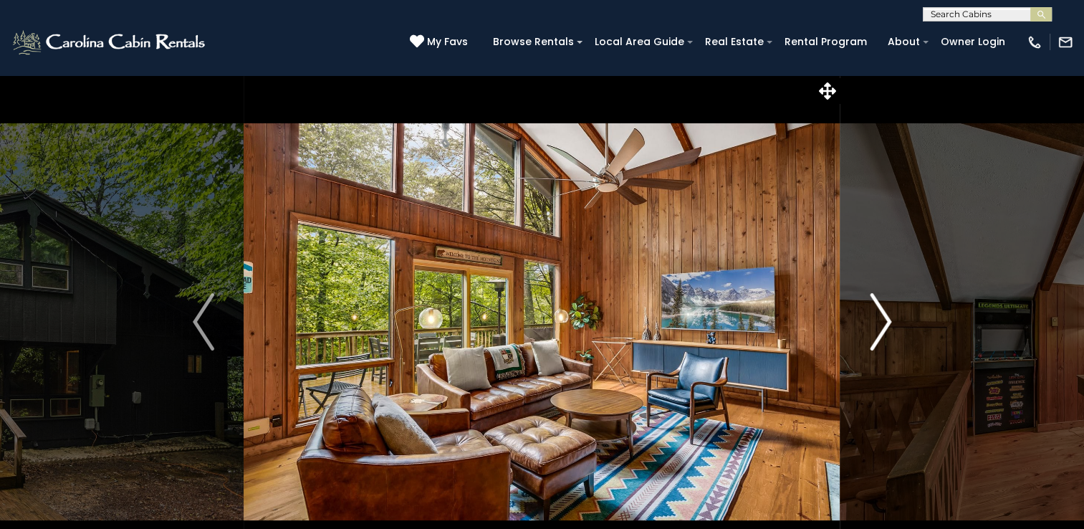
click at [888, 322] on img "Next" at bounding box center [879, 321] width 21 height 57
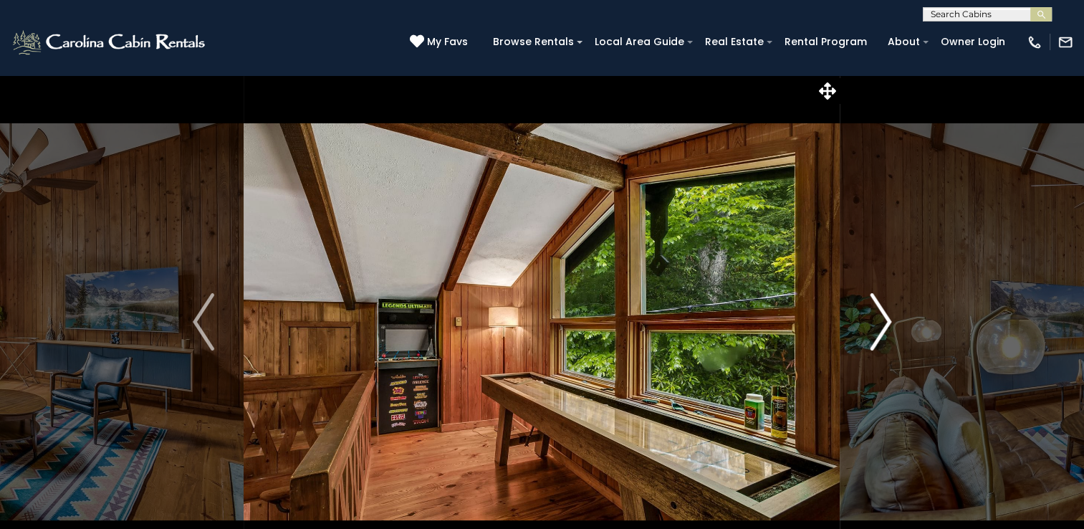
click at [887, 322] on img "Next" at bounding box center [879, 321] width 21 height 57
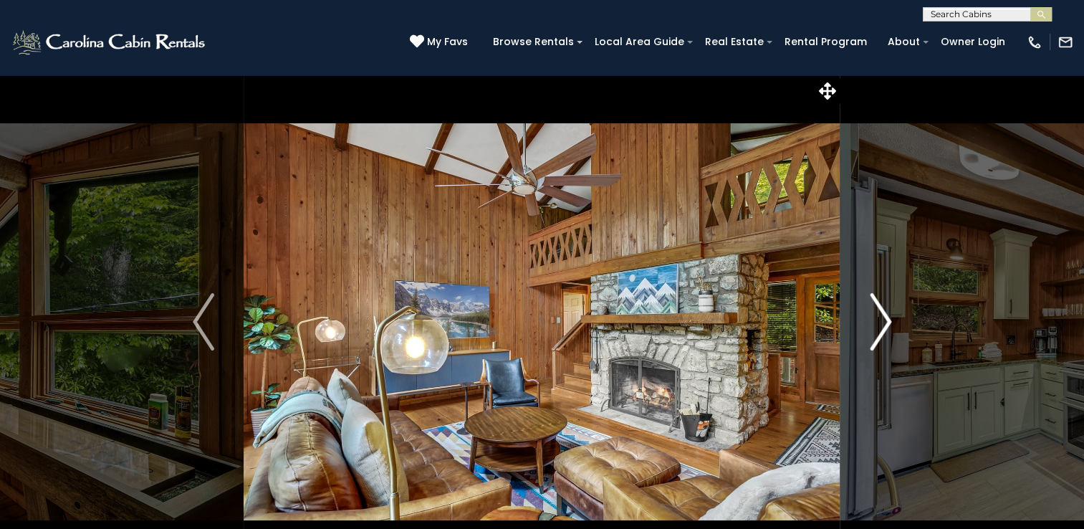
click at [888, 319] on img "Next" at bounding box center [879, 321] width 21 height 57
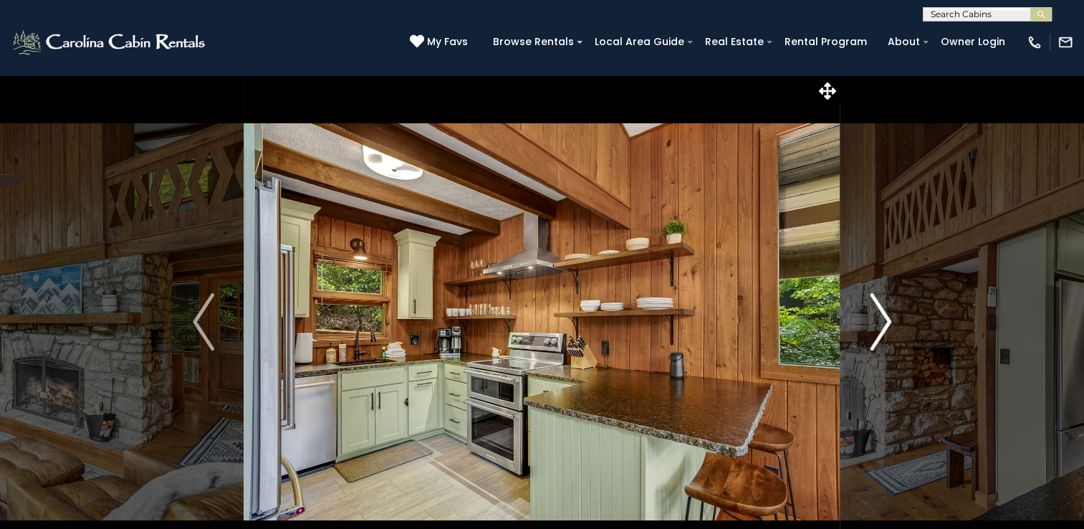
click at [888, 319] on img "Next" at bounding box center [879, 321] width 21 height 57
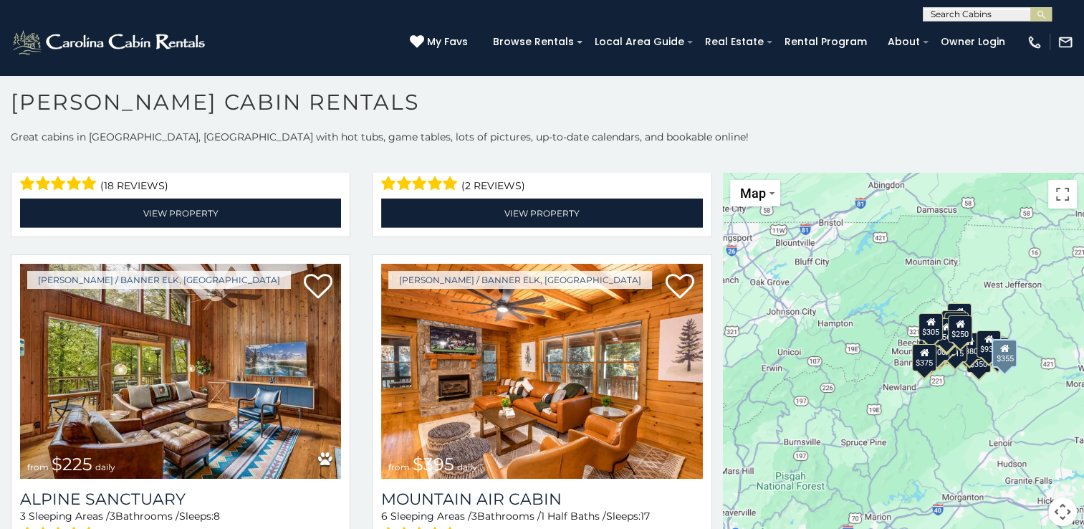
scroll to position [4512, 0]
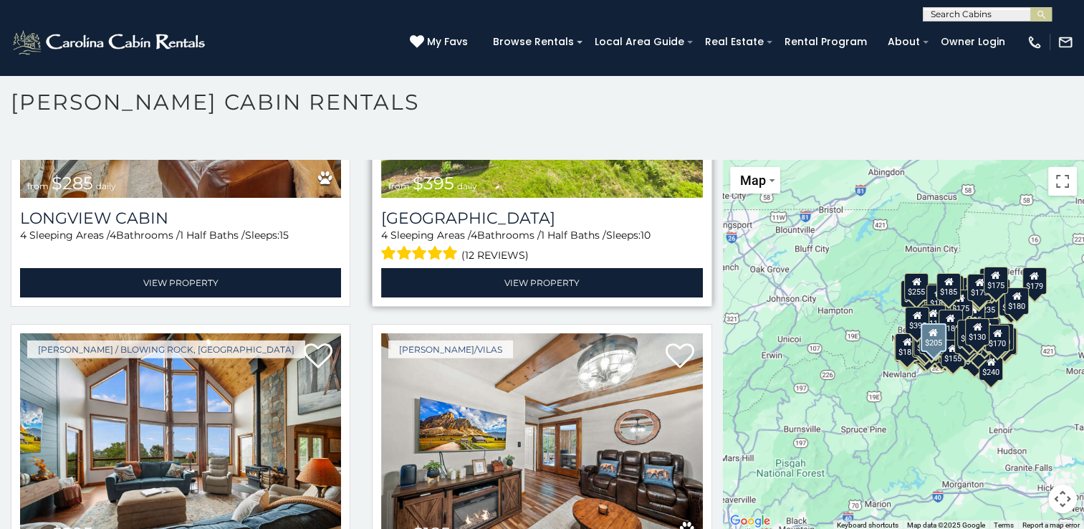
scroll to position [36037, 0]
